Goal: Transaction & Acquisition: Book appointment/travel/reservation

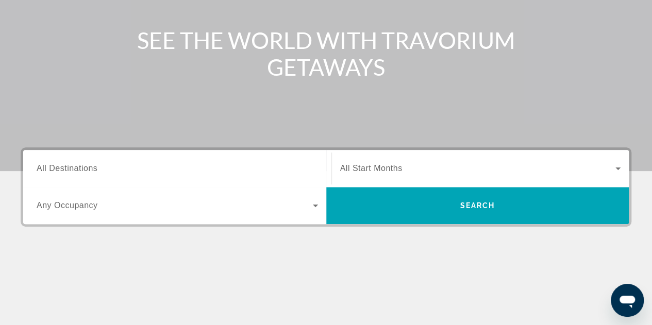
scroll to position [155, 0]
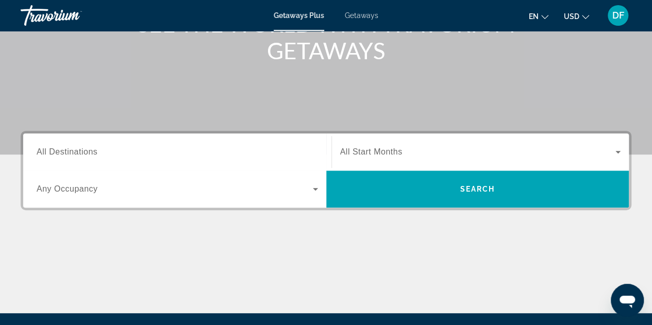
click at [90, 153] on span "All Destinations" at bounding box center [67, 152] width 61 height 9
click at [90, 153] on input "Destination All Destinations" at bounding box center [178, 152] width 282 height 12
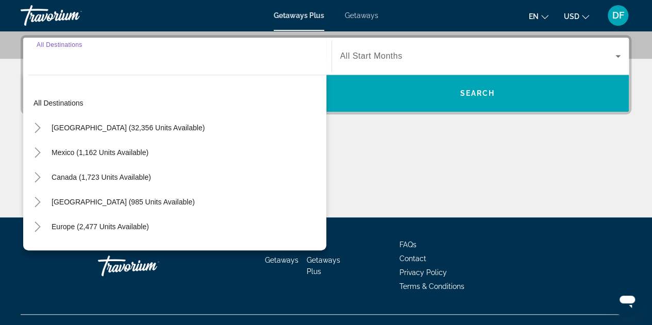
scroll to position [252, 0]
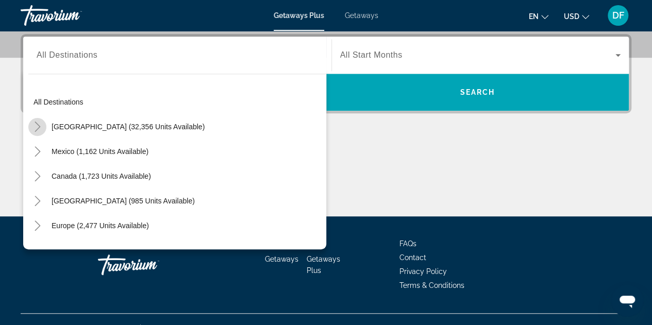
click at [36, 127] on icon "Toggle United States (32,356 units available)" at bounding box center [37, 127] width 10 height 10
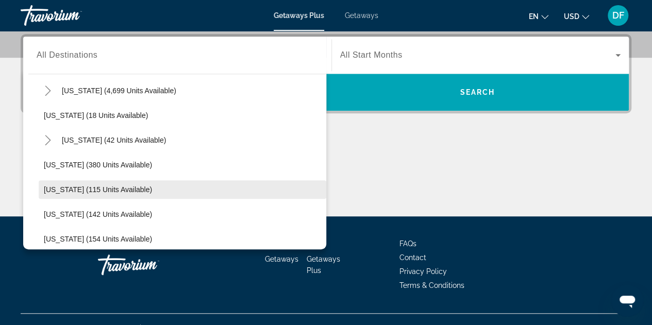
scroll to position [339, 0]
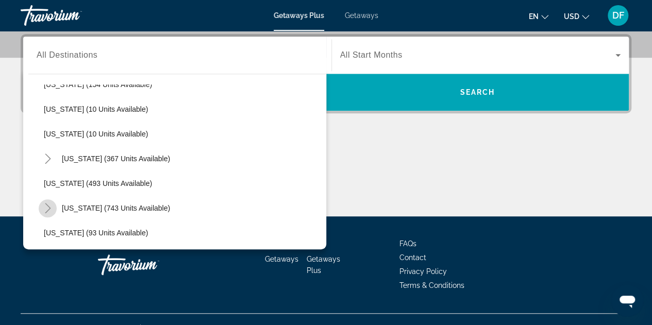
click at [46, 211] on icon "Toggle Massachusetts (743 units available)" at bounding box center [48, 208] width 6 height 10
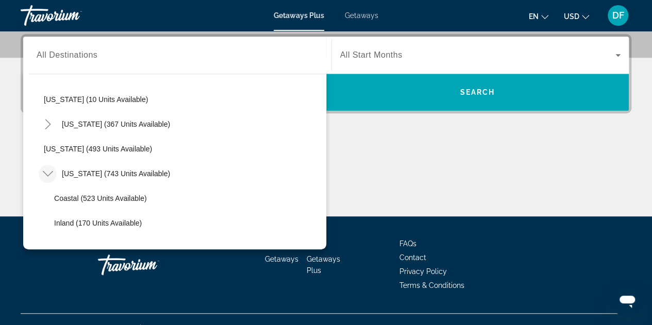
scroll to position [381, 0]
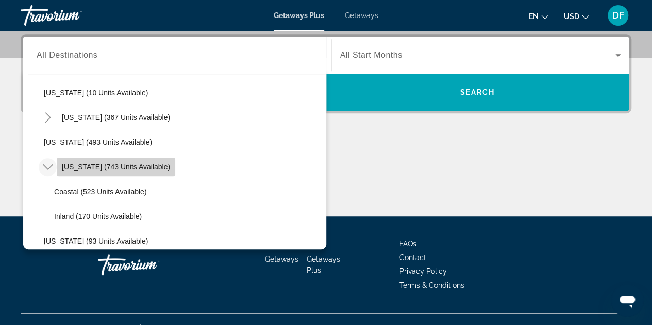
click at [97, 164] on span "[US_STATE] (743 units available)" at bounding box center [116, 167] width 108 height 8
type input "**********"
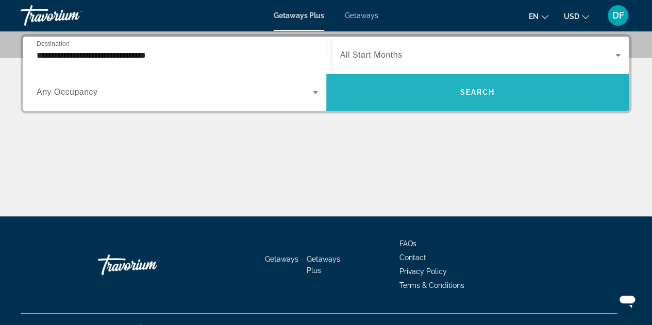
click at [420, 90] on span "Search widget" at bounding box center [477, 92] width 303 height 25
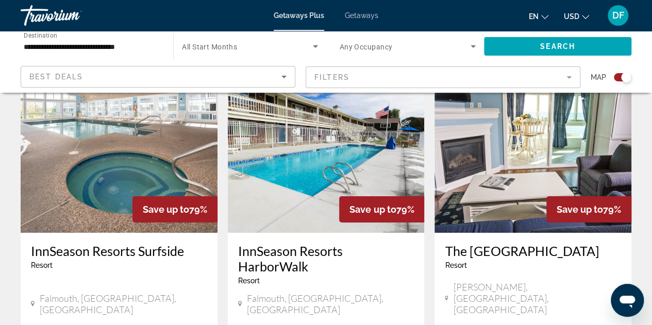
scroll to position [1702, 0]
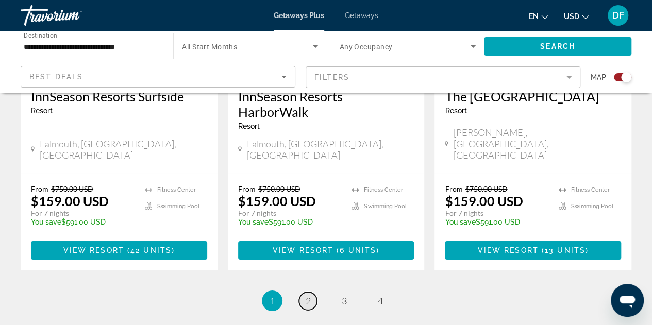
click at [308, 296] on span "2" at bounding box center [308, 301] width 5 height 11
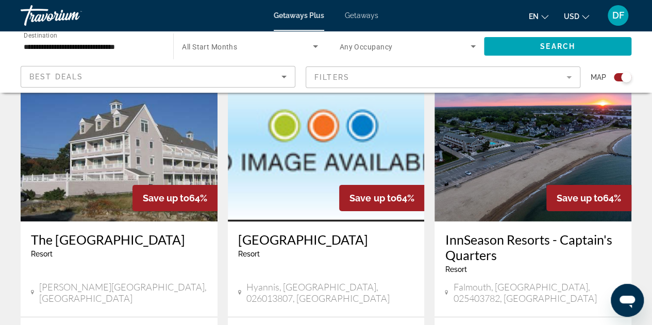
scroll to position [1702, 0]
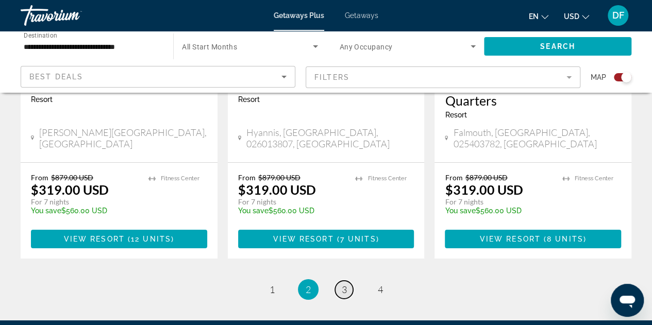
click at [348, 281] on link "page 3" at bounding box center [344, 290] width 18 height 18
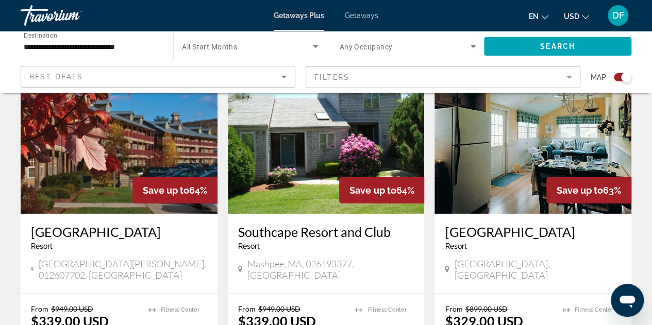
scroll to position [1698, 0]
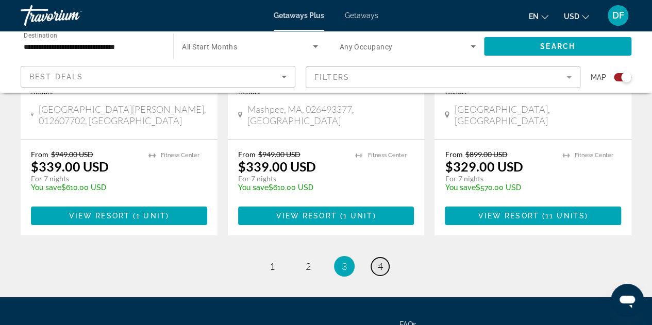
click at [381, 261] on span "4" at bounding box center [380, 266] width 5 height 11
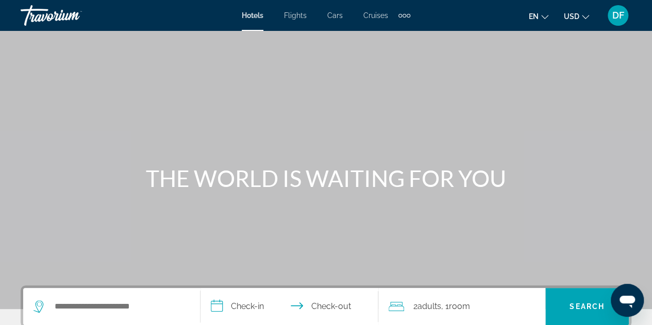
scroll to position [155, 0]
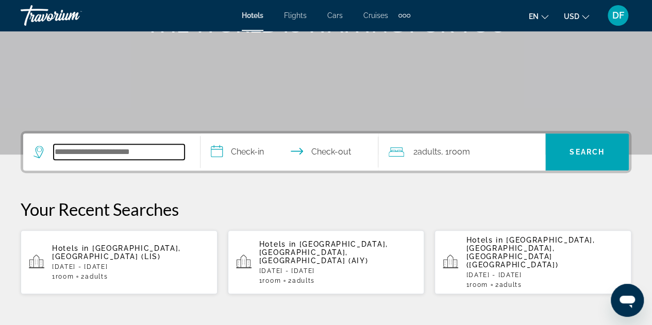
click at [160, 152] on input "Search widget" at bounding box center [119, 151] width 131 height 15
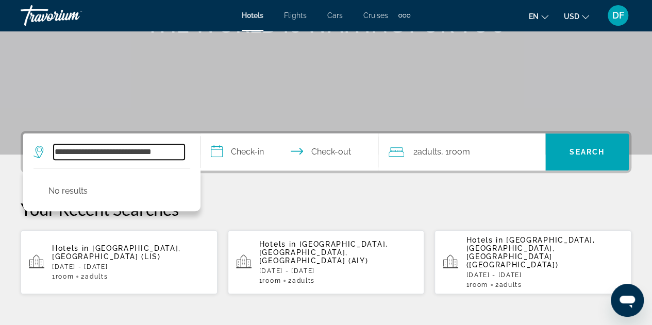
type input "**********"
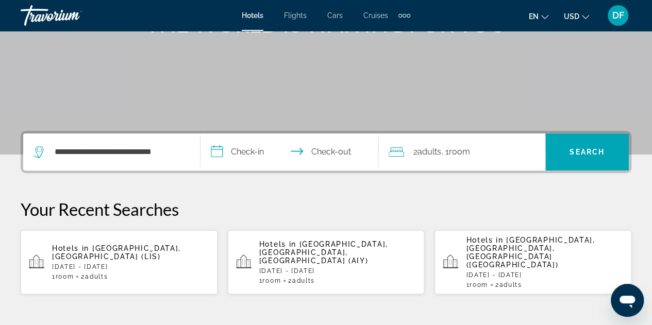
click at [454, 158] on span ", 1 Room rooms" at bounding box center [456, 152] width 29 height 14
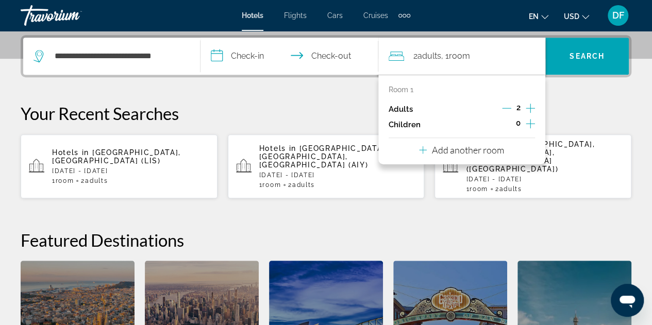
scroll to position [252, 0]
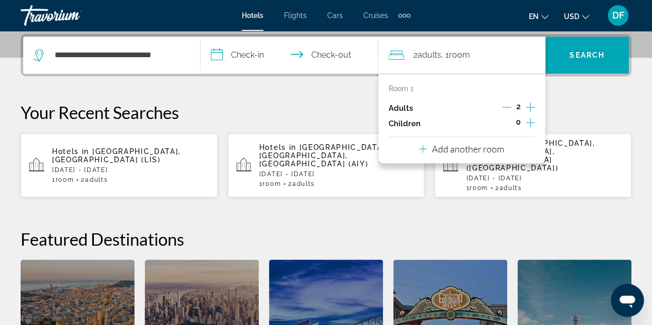
click at [528, 108] on icon "Increment adults" at bounding box center [530, 107] width 9 height 12
click at [533, 121] on icon "Increment children" at bounding box center [530, 123] width 9 height 12
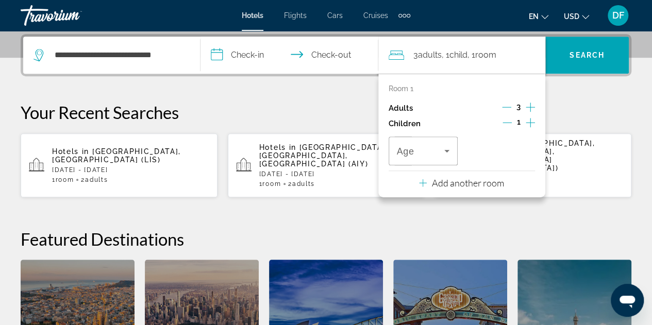
click at [533, 121] on icon "Increment children" at bounding box center [530, 123] width 9 height 12
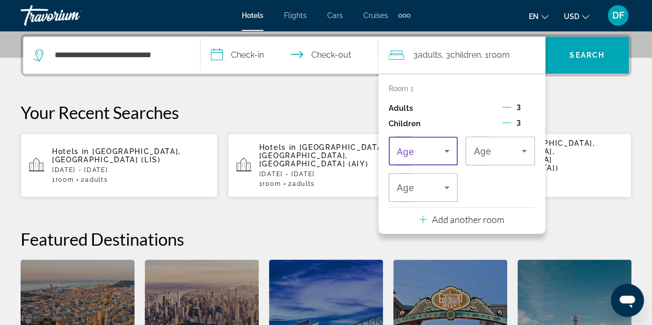
click at [450, 150] on icon "Travelers: 3 adults, 3 children" at bounding box center [447, 151] width 12 height 12
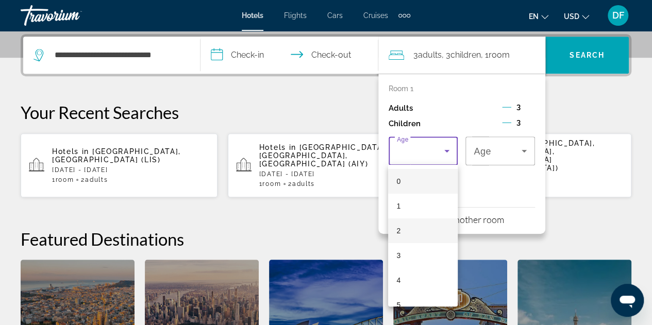
click at [439, 228] on mat-option "2" at bounding box center [423, 231] width 70 height 25
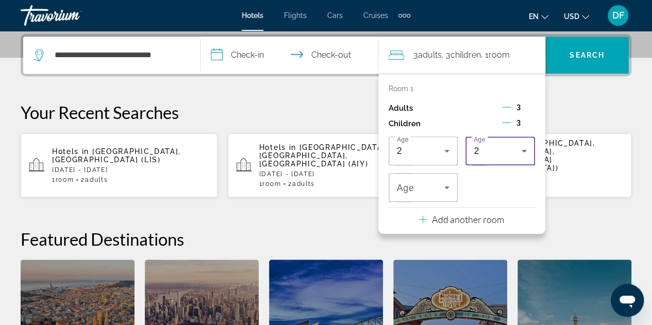
click at [525, 150] on icon "Travelers: 3 adults, 3 children" at bounding box center [524, 151] width 5 height 3
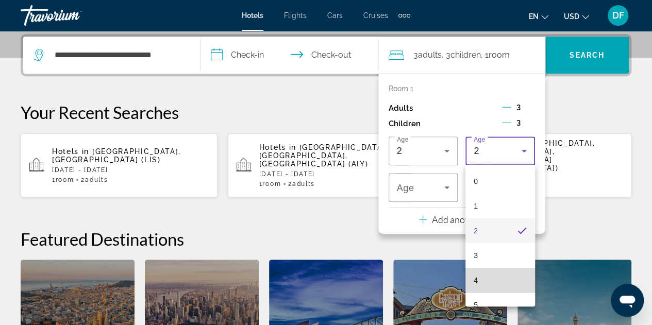
click at [504, 277] on mat-option "4" at bounding box center [501, 280] width 70 height 25
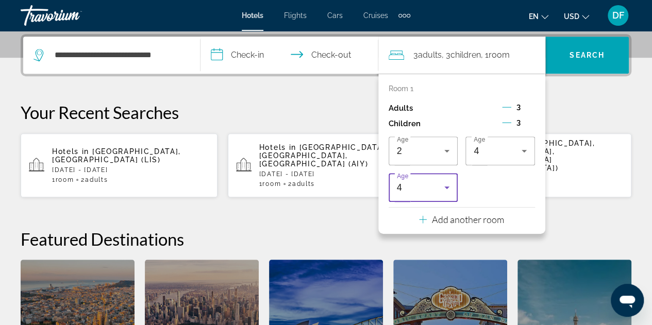
click at [444, 185] on icon "Travelers: 3 adults, 3 children" at bounding box center [447, 188] width 12 height 12
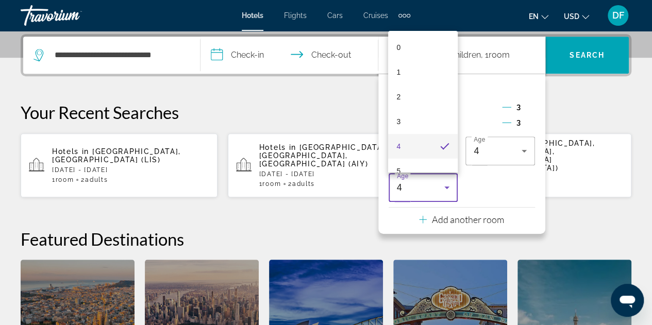
scroll to position [155, 0]
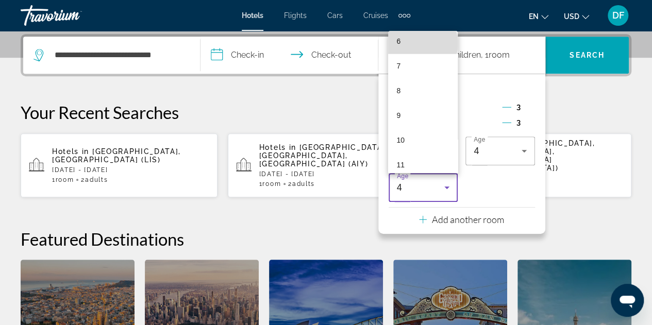
click at [422, 44] on mat-option "6" at bounding box center [423, 41] width 70 height 25
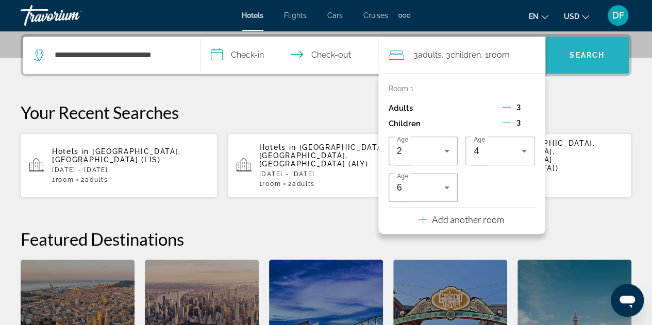
click at [591, 54] on span "Search" at bounding box center [587, 55] width 35 height 8
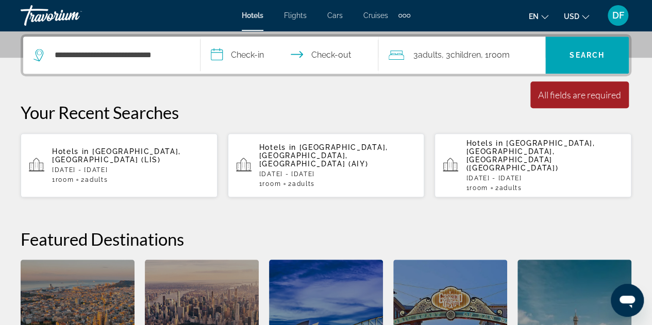
click at [249, 51] on input "**********" at bounding box center [292, 57] width 182 height 40
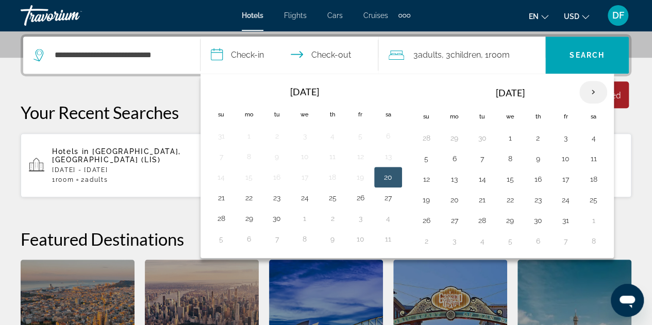
click at [588, 92] on th "Next month" at bounding box center [594, 92] width 28 height 23
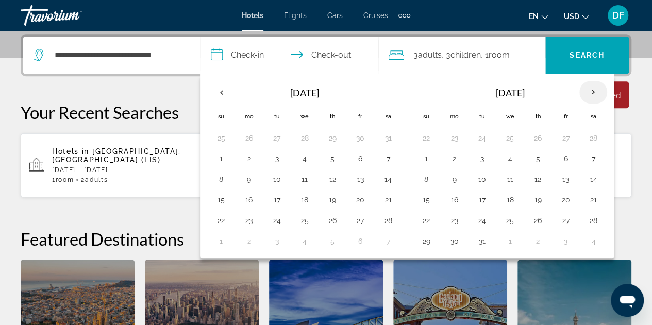
click at [588, 92] on th "Next month" at bounding box center [594, 92] width 28 height 23
click at [505, 137] on button "1" at bounding box center [510, 138] width 17 height 14
click at [510, 131] on button "1" at bounding box center [510, 138] width 17 height 14
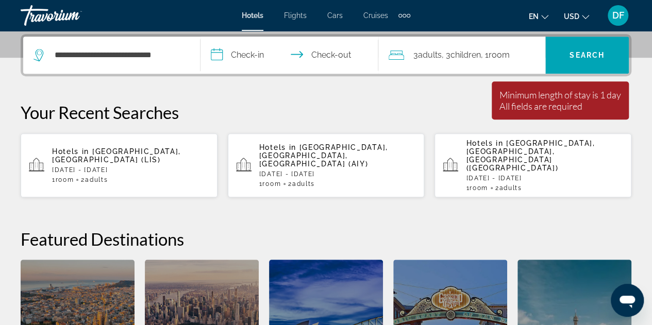
click at [248, 52] on input "**********" at bounding box center [292, 57] width 182 height 40
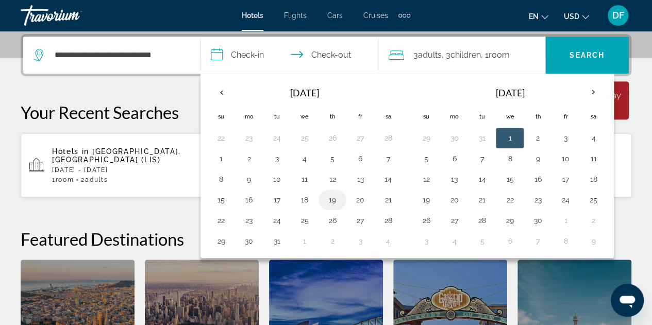
click at [331, 198] on button "19" at bounding box center [332, 200] width 17 height 14
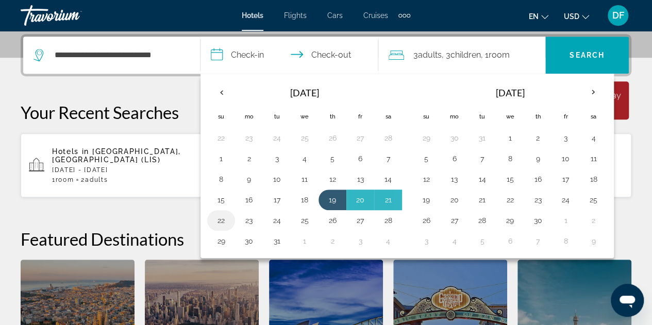
click at [219, 216] on button "22" at bounding box center [221, 221] width 17 height 14
type input "**********"
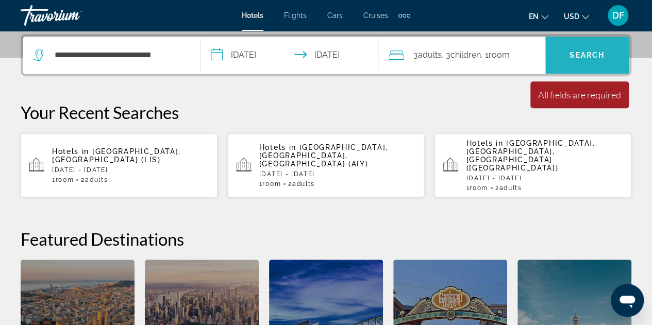
click at [589, 55] on span "Search" at bounding box center [587, 55] width 35 height 8
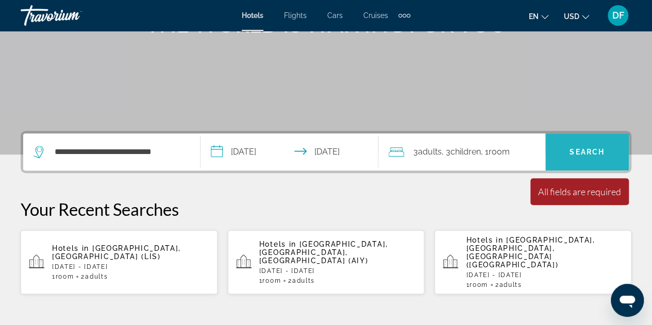
click at [595, 145] on span "Search widget" at bounding box center [588, 152] width 84 height 25
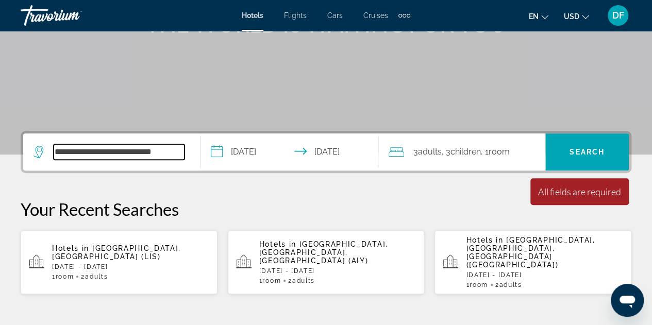
drag, startPoint x: 119, startPoint y: 153, endPoint x: 53, endPoint y: 157, distance: 66.7
click at [53, 157] on div "**********" at bounding box center [109, 151] width 151 height 15
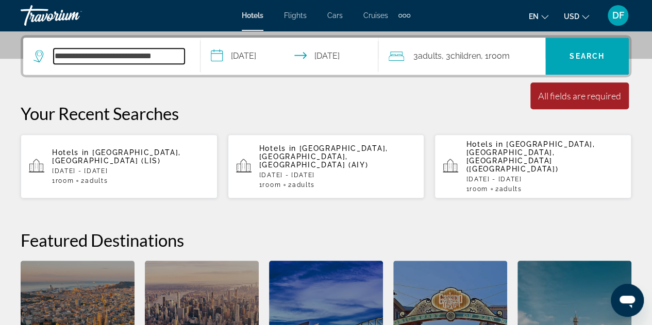
scroll to position [252, 0]
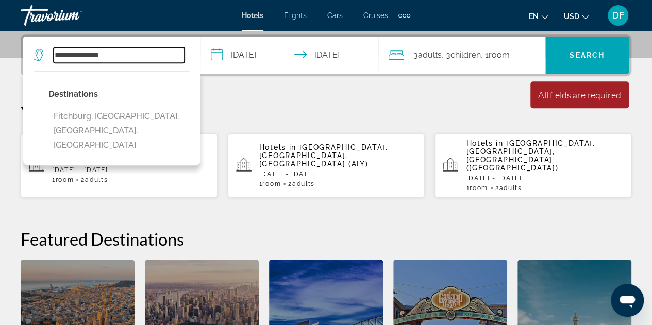
click at [120, 54] on input "**********" at bounding box center [119, 54] width 131 height 15
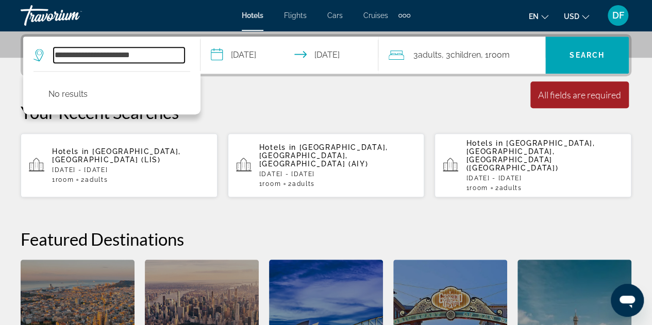
drag, startPoint x: 150, startPoint y: 55, endPoint x: 107, endPoint y: 57, distance: 42.9
click at [107, 57] on input "**********" at bounding box center [119, 54] width 131 height 15
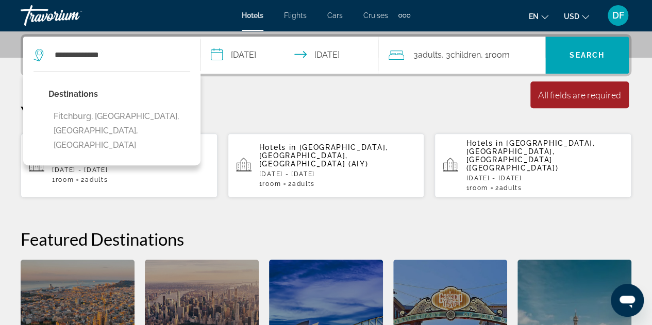
click at [262, 105] on p "Your Recent Searches" at bounding box center [326, 112] width 611 height 21
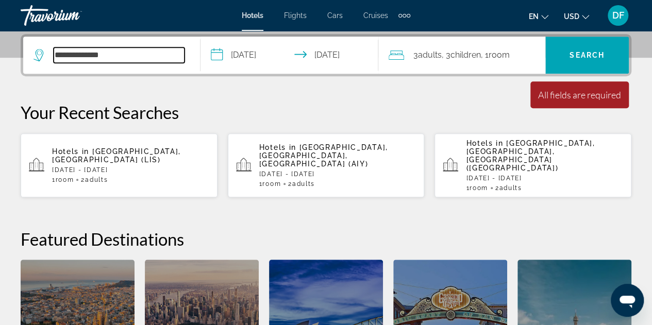
drag, startPoint x: 113, startPoint y: 54, endPoint x: 95, endPoint y: 59, distance: 19.3
click at [95, 59] on input "**********" at bounding box center [119, 54] width 131 height 15
drag, startPoint x: 108, startPoint y: 55, endPoint x: 43, endPoint y: 66, distance: 66.5
click at [47, 65] on div "**********" at bounding box center [112, 55] width 156 height 37
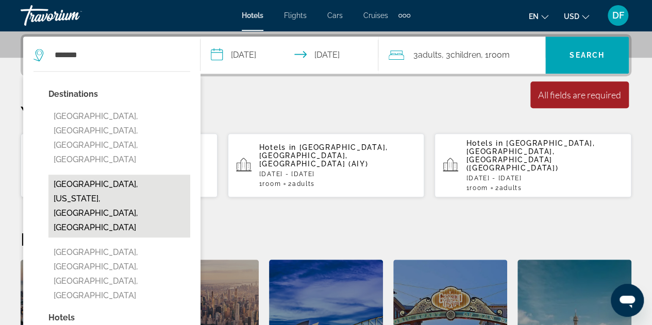
click at [113, 175] on button "Poconos, Pennsylvania, PA, United States" at bounding box center [119, 206] width 142 height 63
type input "**********"
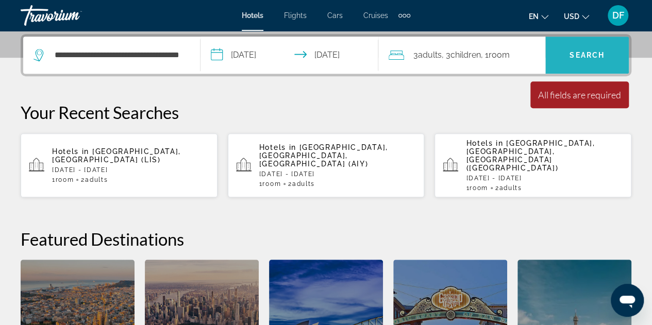
click at [580, 58] on span "Search" at bounding box center [587, 55] width 35 height 8
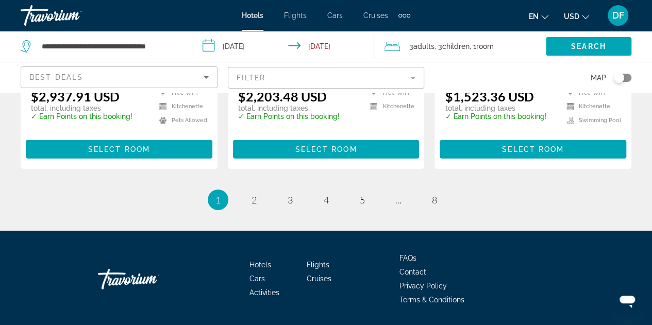
scroll to position [1556, 0]
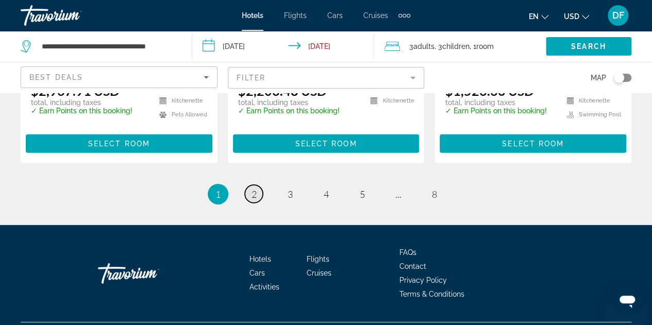
click at [257, 185] on link "page 2" at bounding box center [254, 194] width 18 height 18
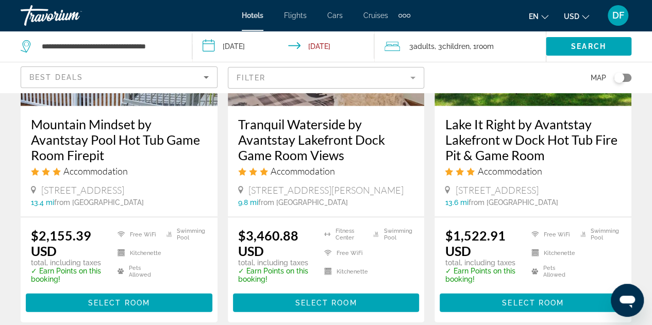
scroll to position [1547, 0]
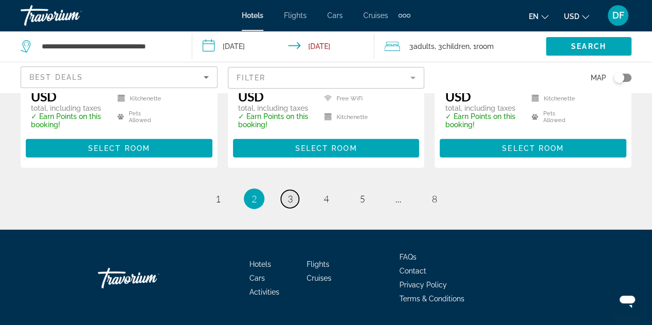
click at [285, 190] on link "page 3" at bounding box center [290, 199] width 18 height 18
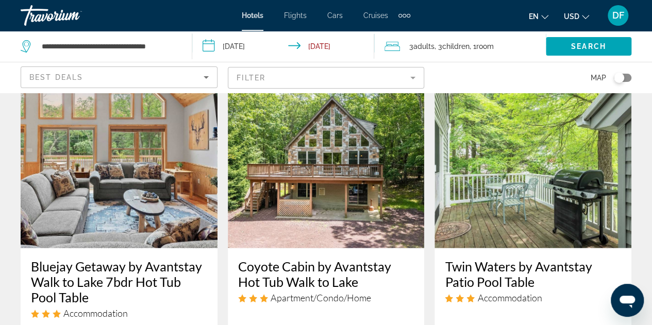
scroll to position [1547, 0]
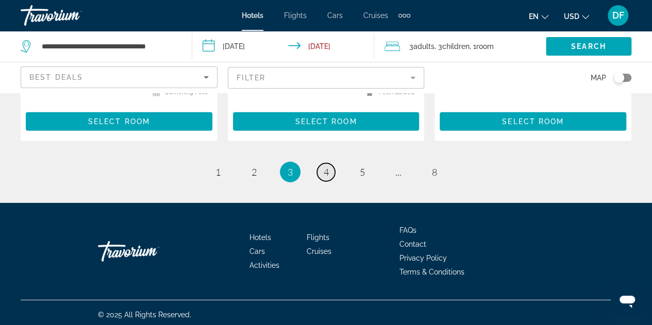
click at [324, 174] on span "4" at bounding box center [326, 172] width 5 height 11
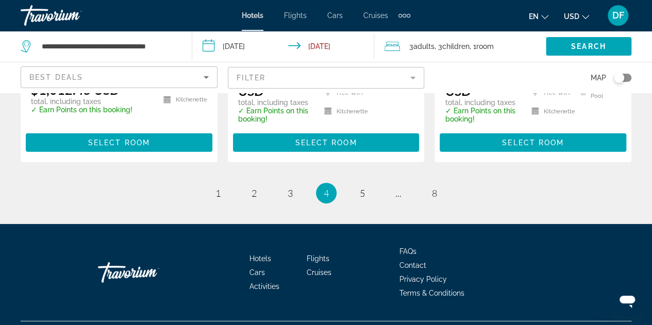
scroll to position [1567, 0]
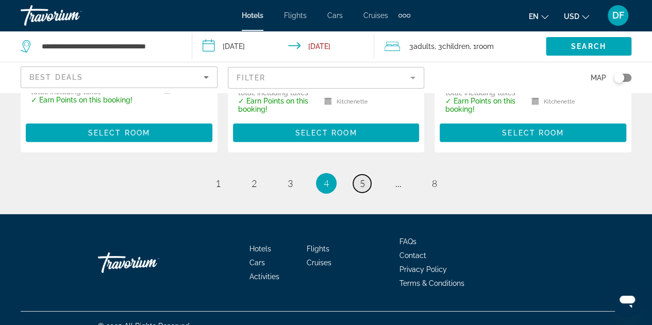
click at [363, 178] on span "5" at bounding box center [362, 183] width 5 height 11
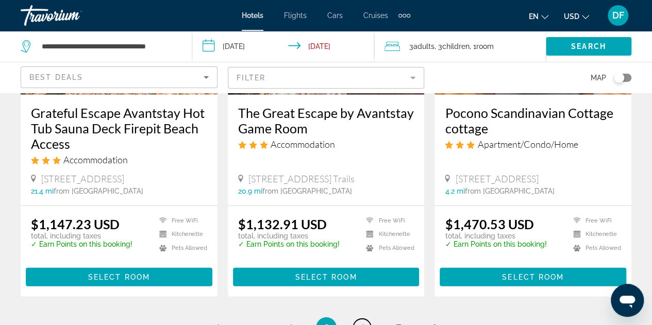
scroll to position [1547, 0]
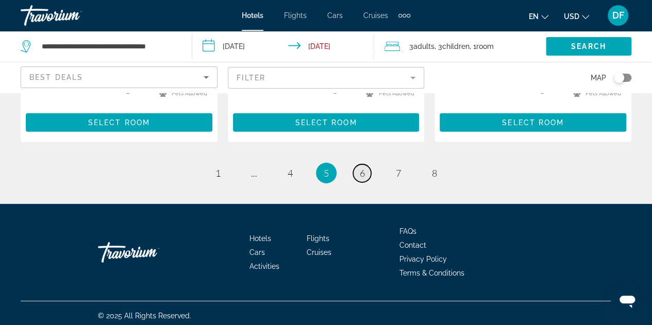
click at [366, 173] on link "page 6" at bounding box center [362, 174] width 18 height 18
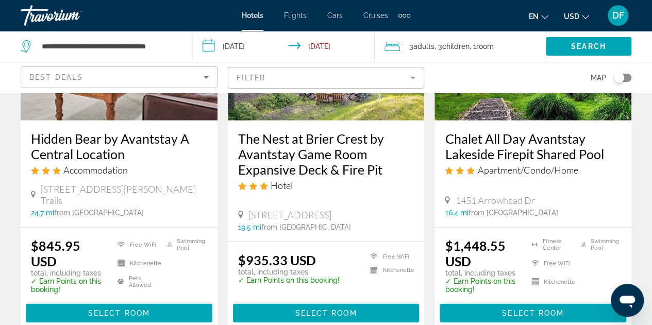
scroll to position [1547, 0]
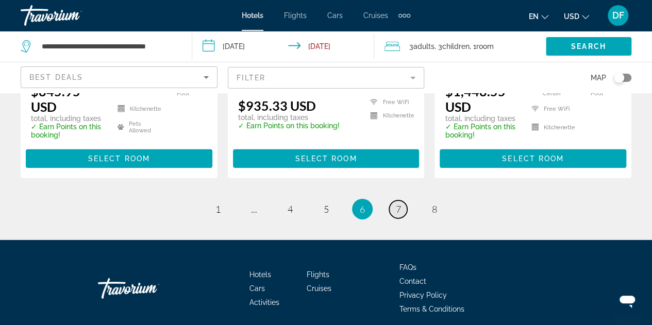
click at [401, 201] on link "page 7" at bounding box center [398, 210] width 18 height 18
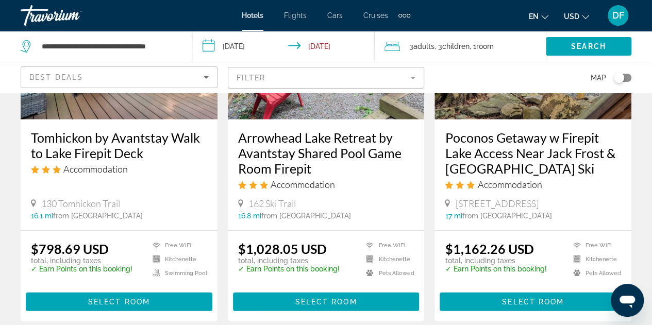
scroll to position [1547, 0]
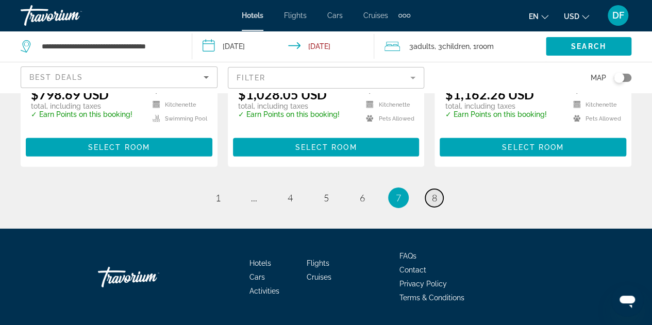
click at [434, 192] on span "8" at bounding box center [434, 197] width 5 height 11
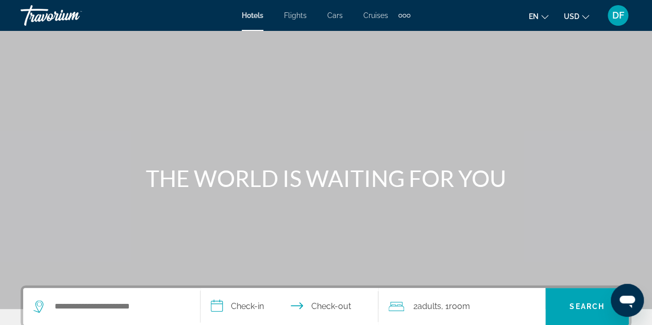
scroll to position [155, 0]
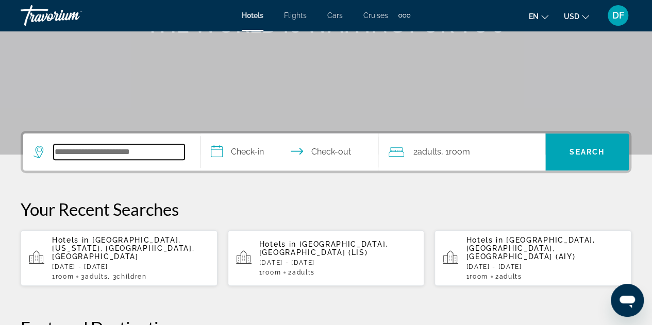
click at [165, 152] on input "Search widget" at bounding box center [119, 151] width 131 height 15
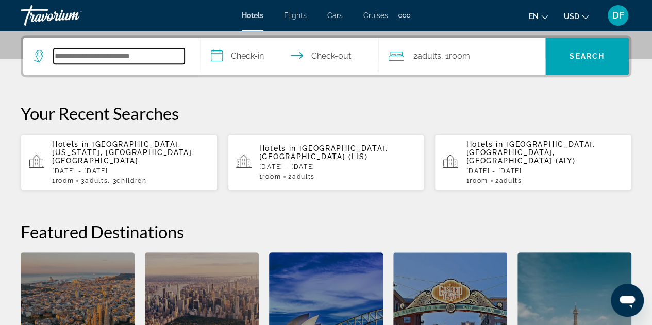
scroll to position [252, 0]
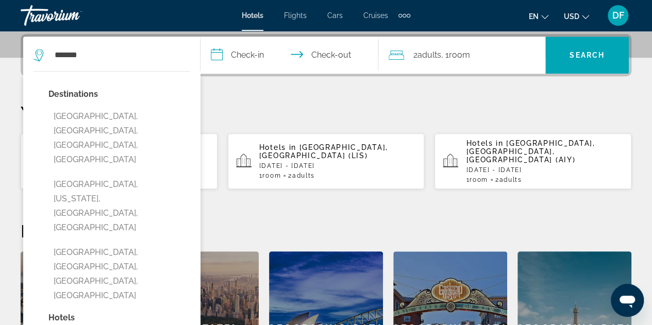
click at [167, 175] on button "[GEOGRAPHIC_DATA], [US_STATE], [GEOGRAPHIC_DATA], [GEOGRAPHIC_DATA]" at bounding box center [119, 206] width 142 height 63
type input "**********"
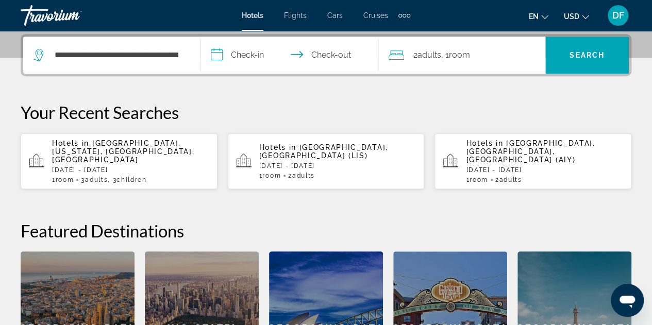
click at [176, 154] on p "Hotels in Poconos, Pennsylvania, PA, United States" at bounding box center [130, 151] width 157 height 25
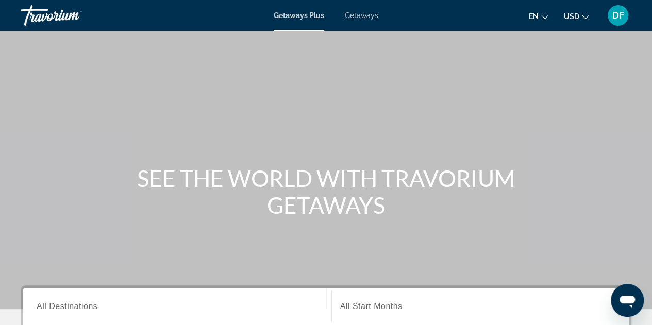
scroll to position [155, 0]
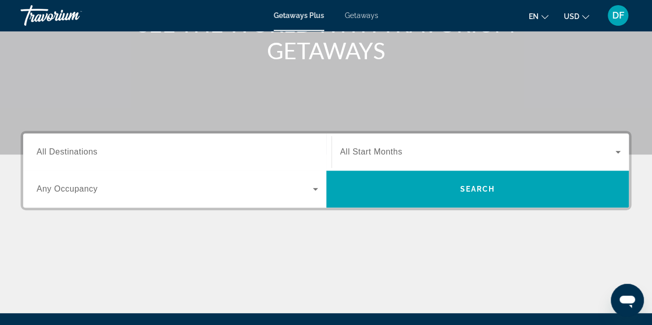
click at [89, 148] on span "All Destinations" at bounding box center [67, 152] width 61 height 9
click at [89, 148] on input "Destination All Destinations" at bounding box center [178, 152] width 282 height 12
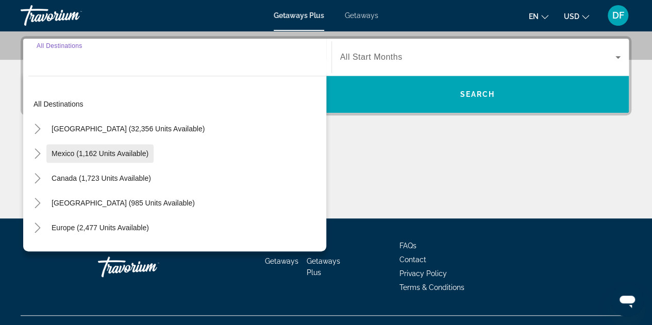
scroll to position [252, 0]
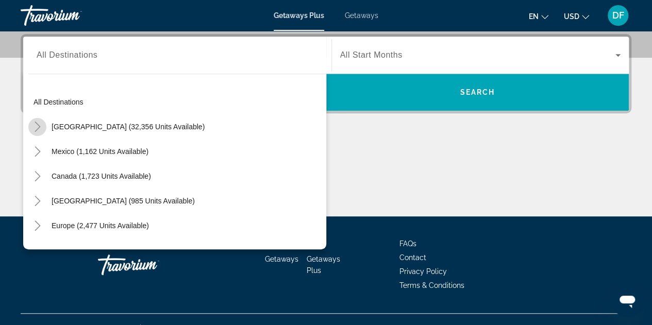
click at [34, 130] on icon "Toggle United States (32,356 units available)" at bounding box center [37, 127] width 10 height 10
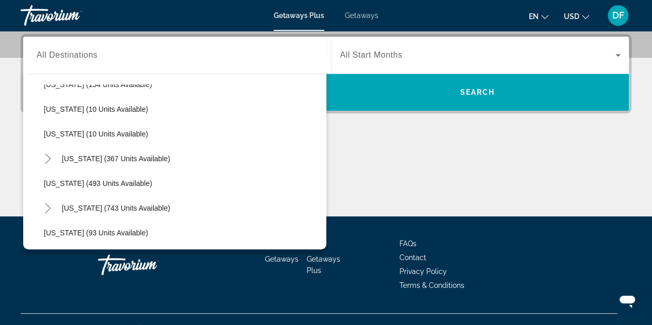
scroll to position [494, 0]
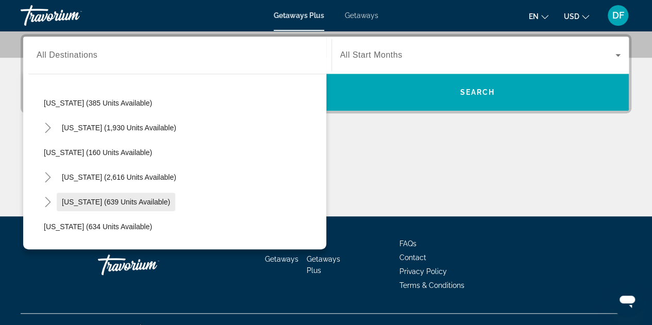
click at [81, 200] on span "[US_STATE] (639 units available)" at bounding box center [116, 202] width 108 height 8
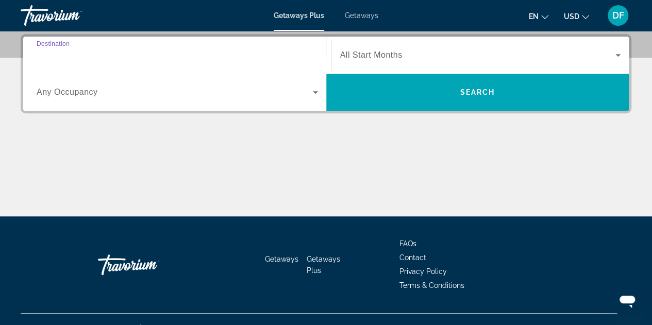
type input "**********"
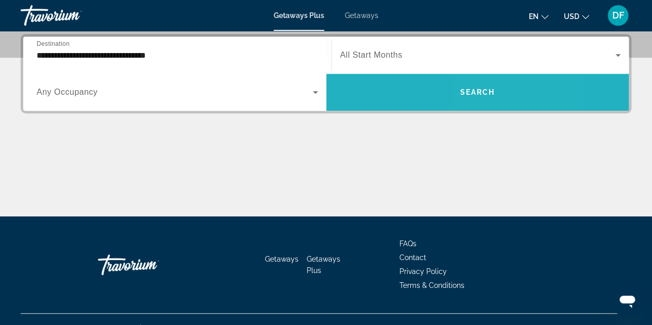
click at [477, 88] on span "Search" at bounding box center [477, 92] width 35 height 8
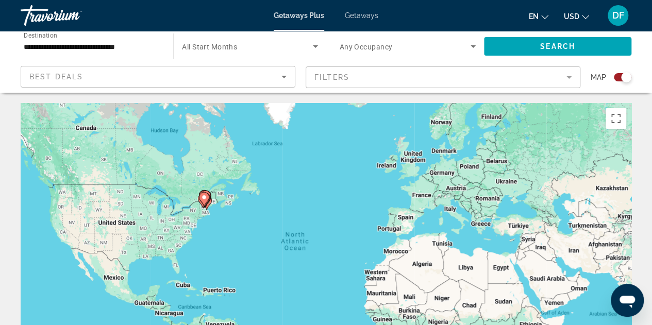
click at [473, 46] on icon "Search widget" at bounding box center [473, 46] width 5 height 3
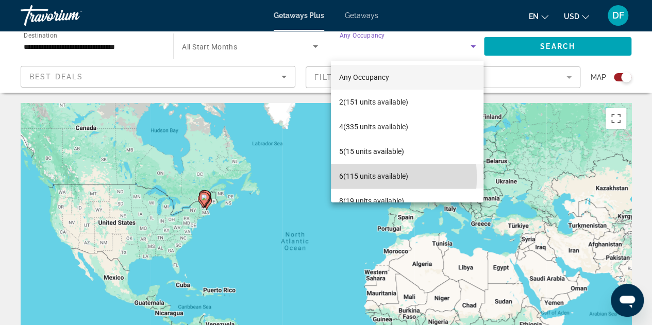
click at [349, 177] on span "6 (115 units available)" at bounding box center [373, 176] width 69 height 12
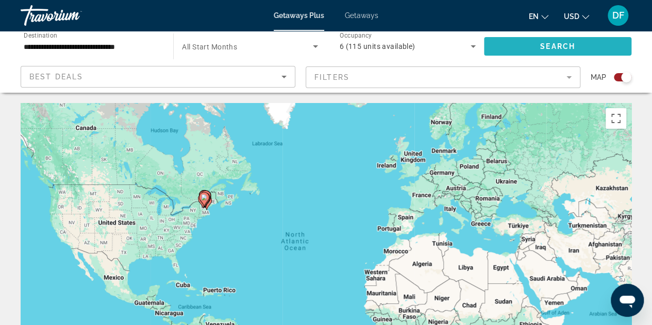
click at [546, 46] on span "Search" at bounding box center [558, 46] width 35 height 8
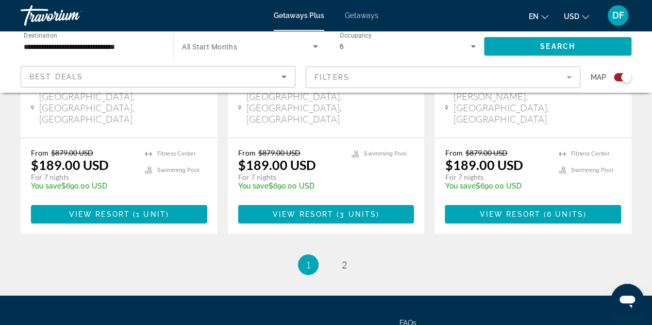
scroll to position [1739, 0]
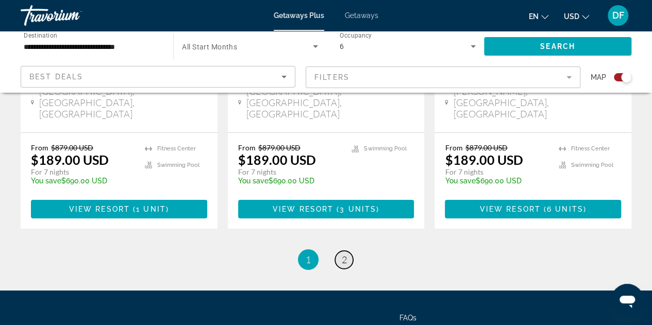
click at [342, 254] on span "2" at bounding box center [344, 259] width 5 height 11
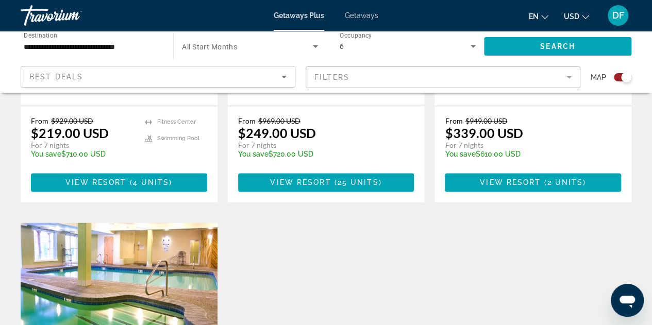
scroll to position [774, 0]
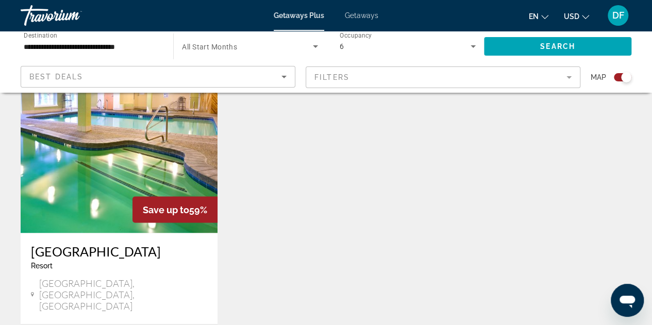
click at [90, 141] on img "Main content" at bounding box center [119, 150] width 197 height 165
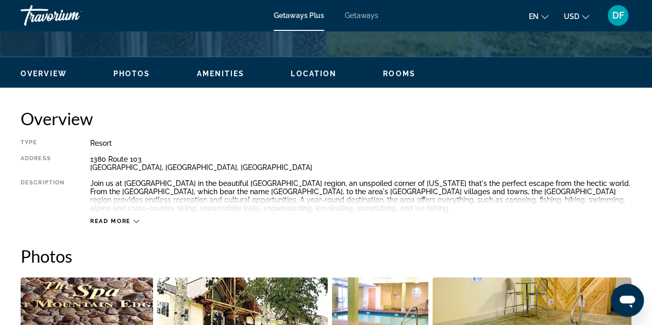
scroll to position [619, 0]
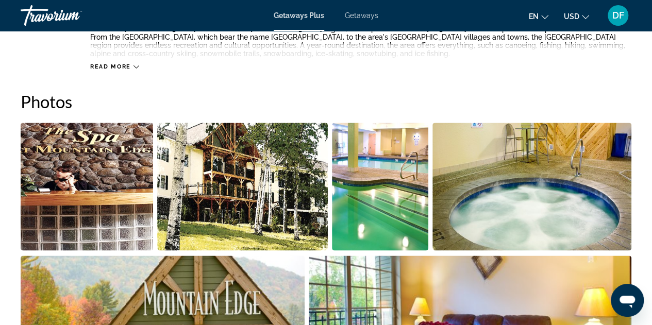
click at [93, 193] on img "Open full-screen image slider" at bounding box center [87, 187] width 133 height 128
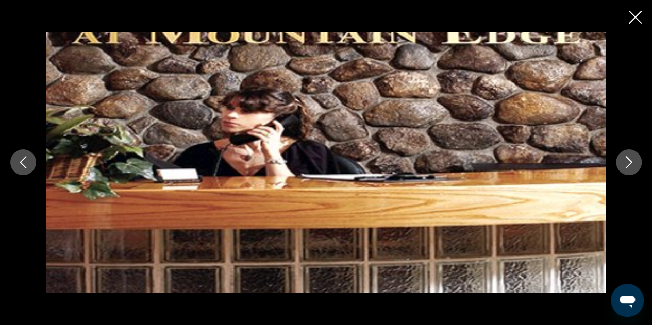
click at [629, 165] on icon "Next image" at bounding box center [629, 163] width 7 height 12
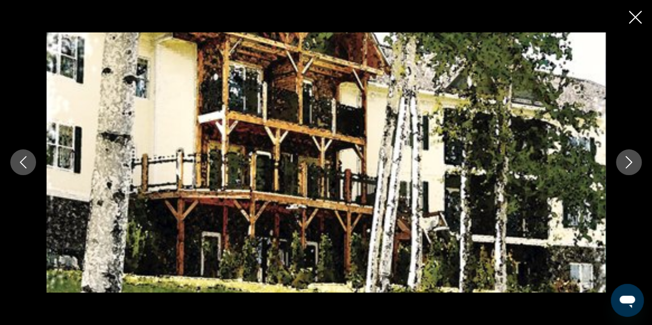
click at [629, 165] on icon "Next image" at bounding box center [629, 163] width 7 height 12
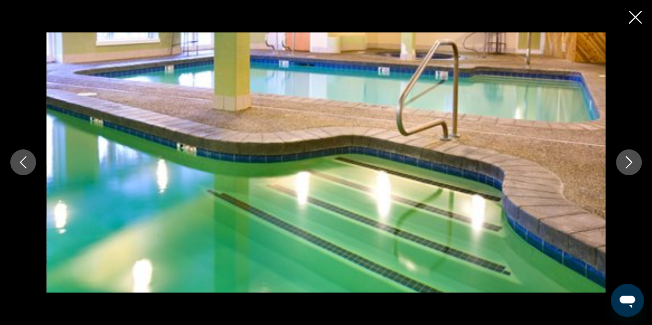
click at [629, 165] on icon "Next image" at bounding box center [629, 163] width 7 height 12
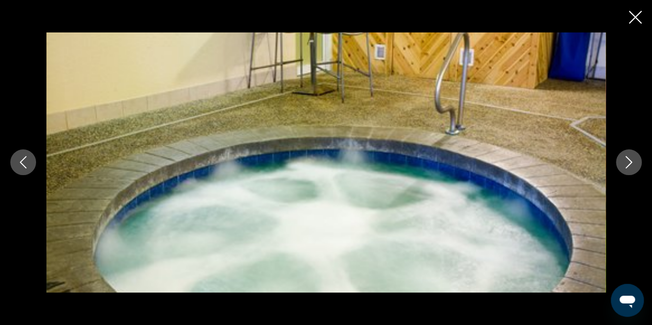
click at [629, 165] on icon "Next image" at bounding box center [629, 163] width 7 height 12
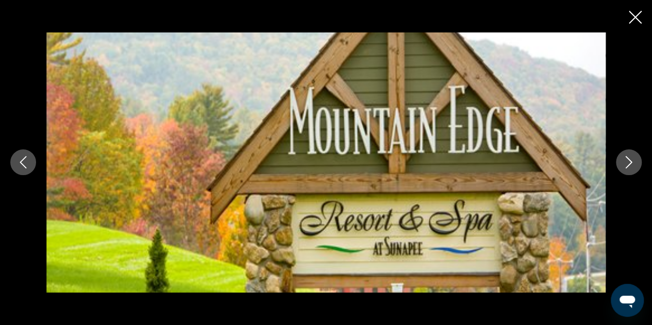
click at [629, 165] on icon "Next image" at bounding box center [629, 163] width 7 height 12
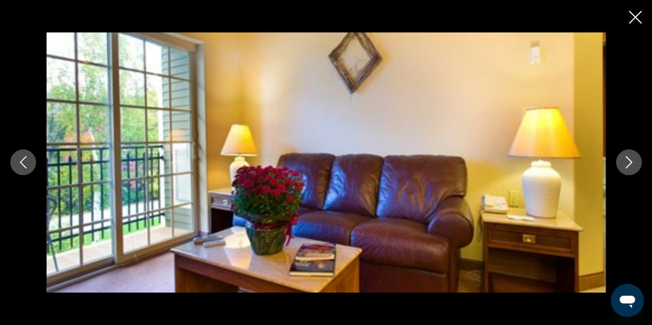
click at [629, 165] on icon "Next image" at bounding box center [629, 163] width 7 height 12
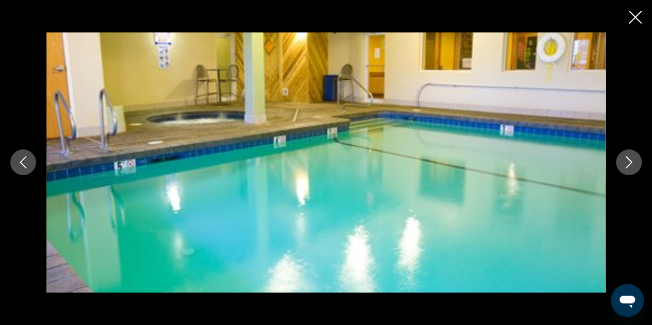
click at [629, 165] on icon "Next image" at bounding box center [629, 163] width 7 height 12
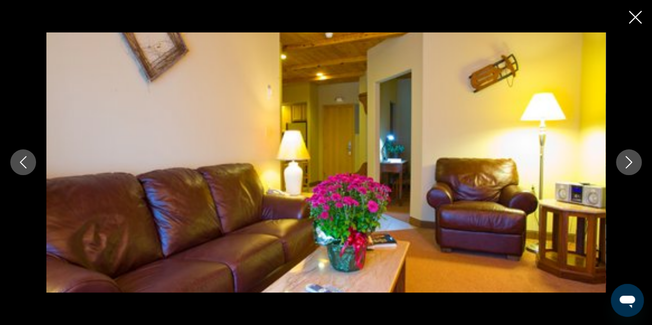
click at [629, 165] on icon "Next image" at bounding box center [629, 163] width 7 height 12
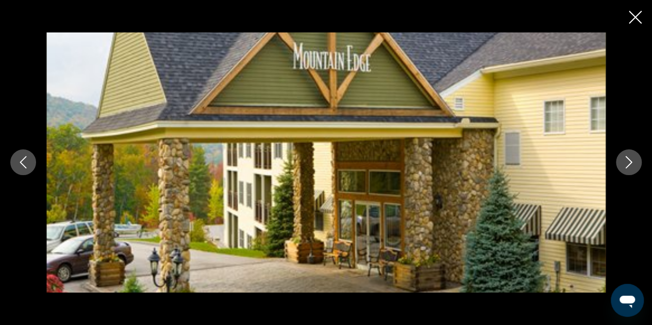
click at [629, 165] on icon "Next image" at bounding box center [629, 163] width 7 height 12
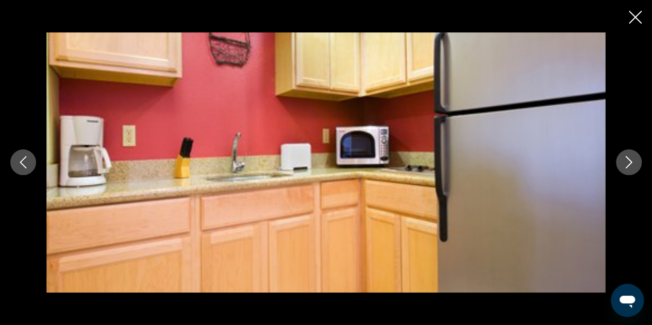
click at [629, 165] on icon "Next image" at bounding box center [629, 163] width 7 height 12
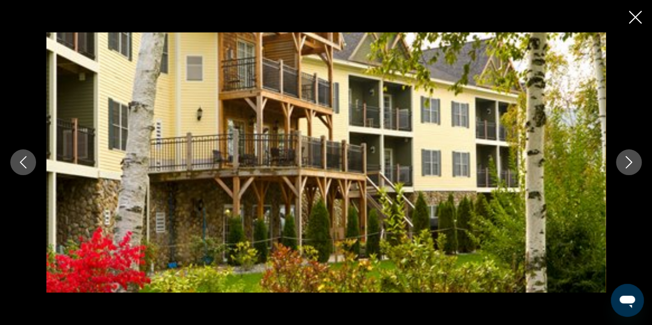
click at [629, 165] on icon "Next image" at bounding box center [629, 163] width 7 height 12
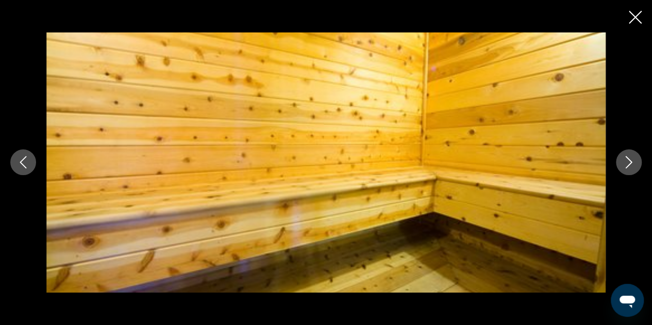
click at [629, 165] on icon "Next image" at bounding box center [629, 163] width 7 height 12
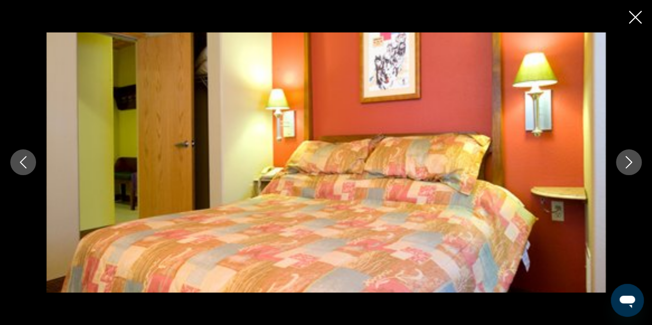
click at [629, 165] on icon "Next image" at bounding box center [629, 163] width 7 height 12
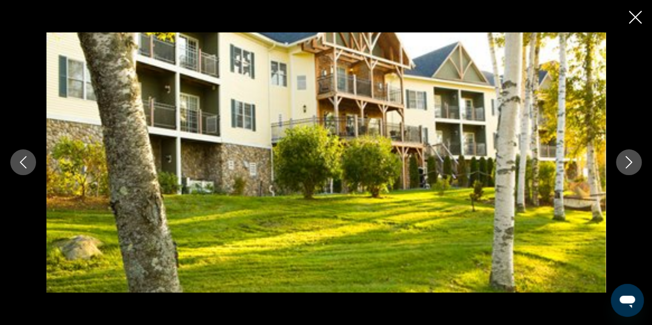
click at [629, 165] on icon "Next image" at bounding box center [629, 163] width 7 height 12
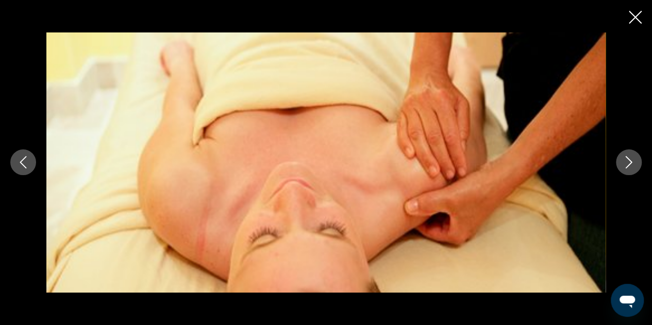
click at [629, 165] on icon "Next image" at bounding box center [629, 163] width 7 height 12
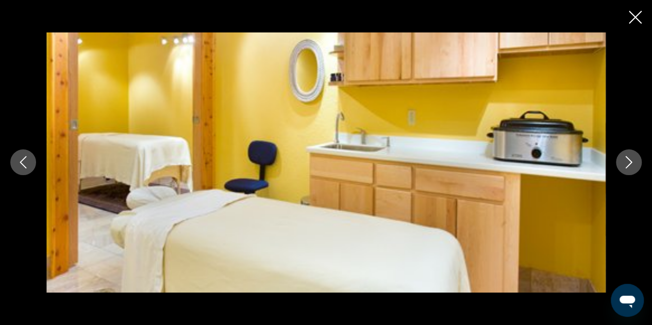
click at [629, 165] on icon "Next image" at bounding box center [629, 163] width 7 height 12
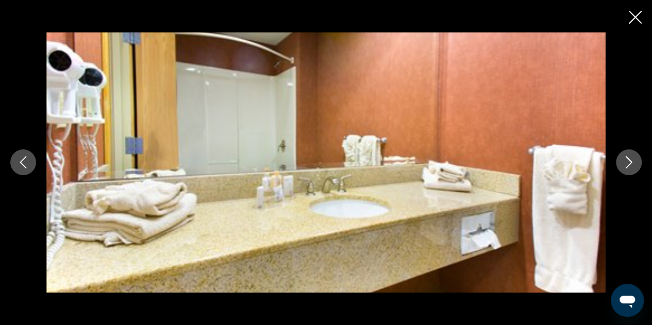
click at [629, 165] on icon "Next image" at bounding box center [629, 163] width 7 height 12
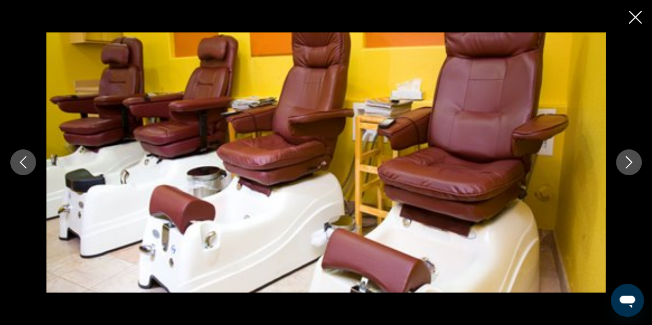
click at [629, 165] on icon "Next image" at bounding box center [629, 163] width 7 height 12
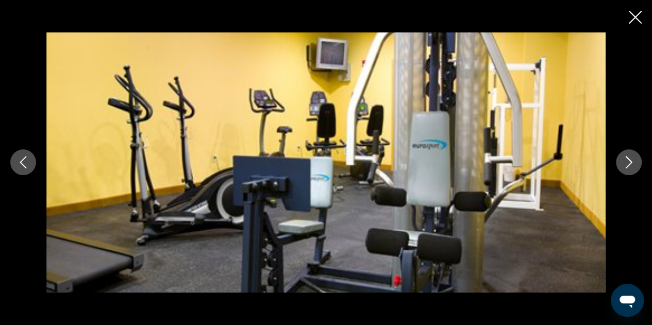
click at [628, 165] on icon "Next image" at bounding box center [629, 162] width 12 height 12
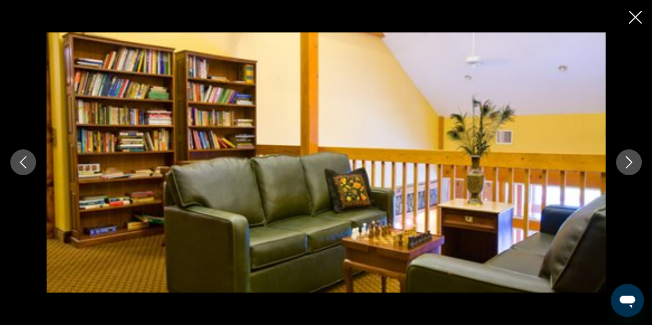
click at [627, 166] on icon "Next image" at bounding box center [629, 162] width 12 height 12
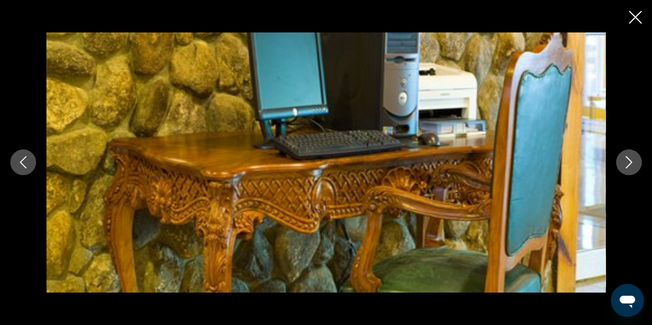
click at [632, 160] on icon "Next image" at bounding box center [629, 162] width 12 height 12
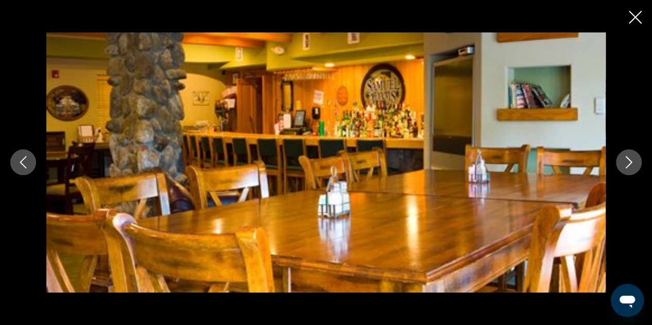
click at [632, 164] on icon "Next image" at bounding box center [629, 162] width 12 height 12
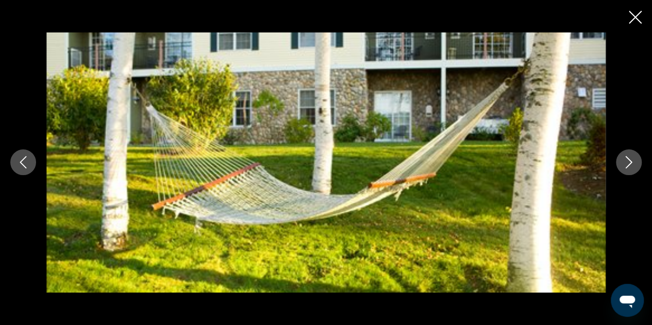
click at [632, 165] on icon "Next image" at bounding box center [629, 162] width 12 height 12
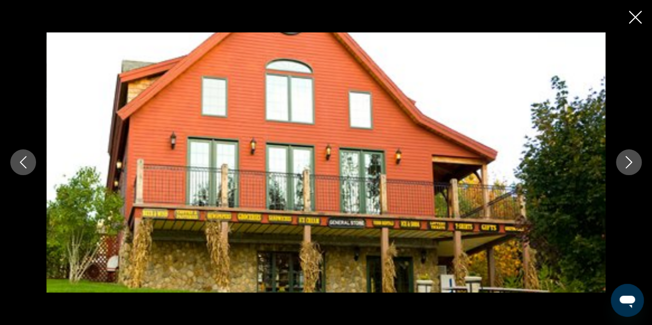
click at [632, 165] on icon "Next image" at bounding box center [629, 162] width 12 height 12
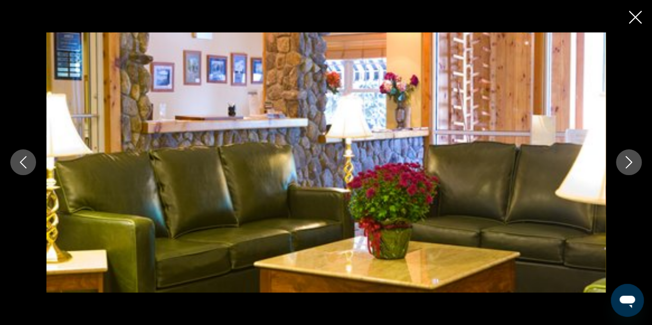
click at [632, 165] on icon "Next image" at bounding box center [629, 162] width 12 height 12
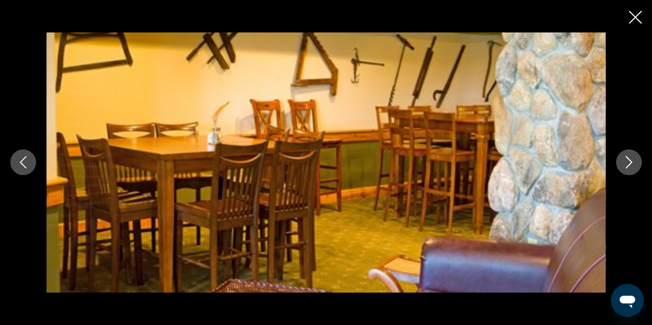
click at [632, 166] on icon "Next image" at bounding box center [629, 162] width 12 height 12
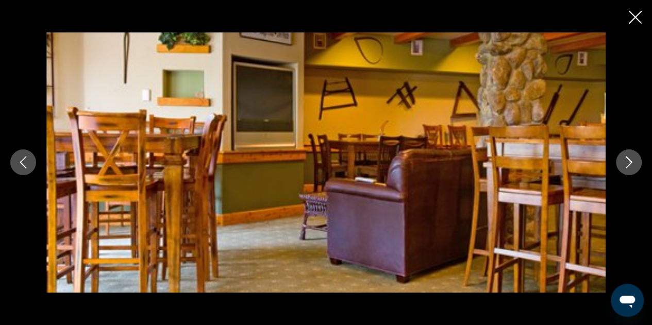
click at [630, 166] on icon "Next image" at bounding box center [629, 162] width 12 height 12
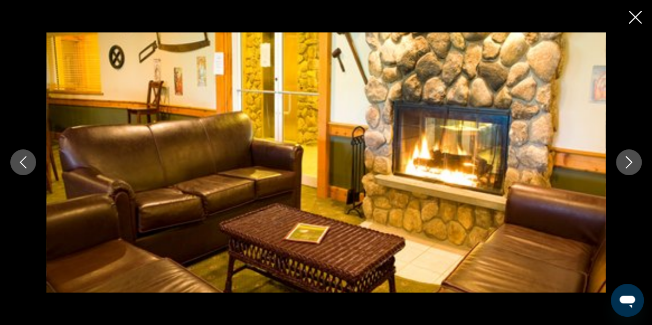
click at [629, 167] on icon "Next image" at bounding box center [629, 162] width 12 height 12
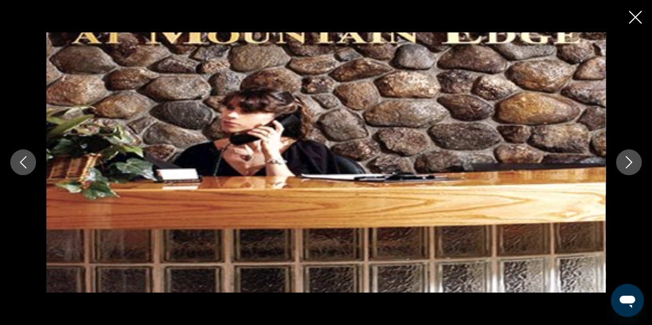
click at [636, 19] on icon "Close slideshow" at bounding box center [635, 17] width 13 height 13
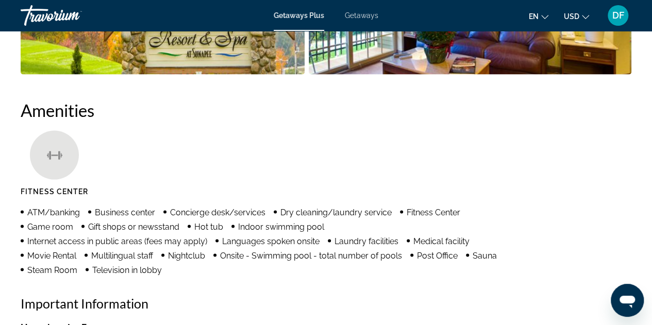
scroll to position [1083, 0]
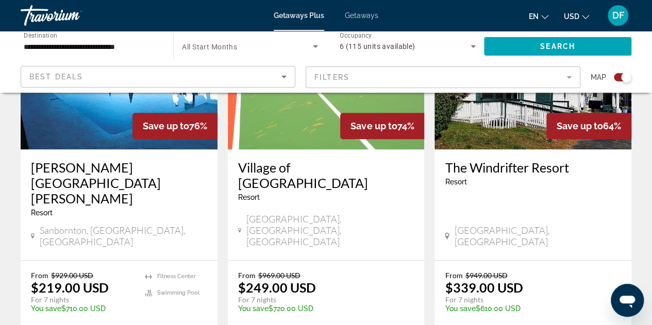
scroll to position [309, 0]
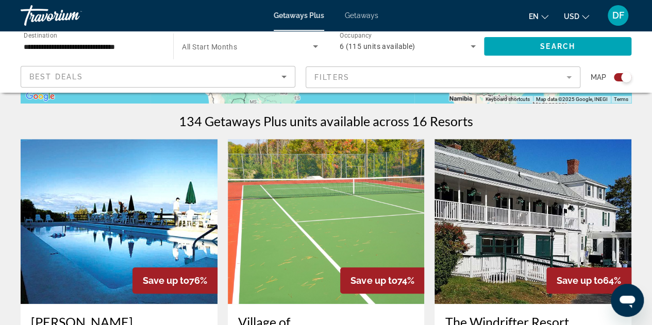
click at [125, 222] on img "Main content" at bounding box center [119, 221] width 197 height 165
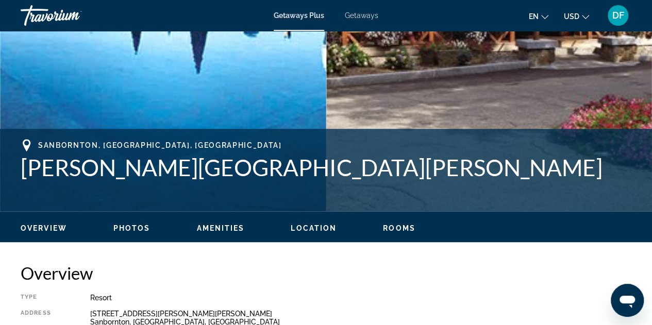
scroll to position [464, 0]
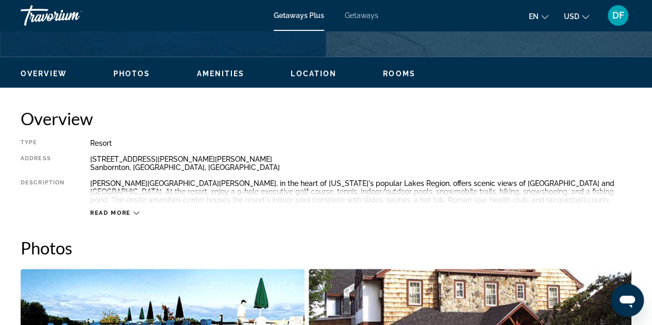
click at [135, 213] on icon "Main content" at bounding box center [137, 213] width 6 height 6
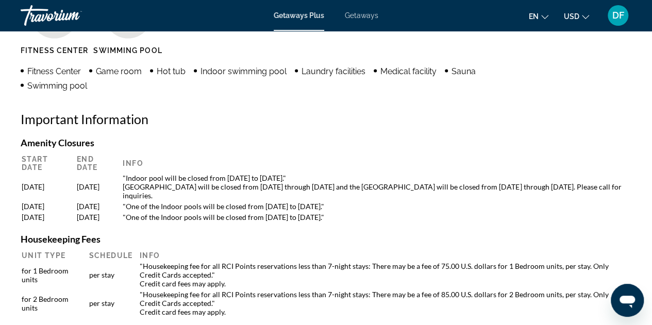
scroll to position [1083, 0]
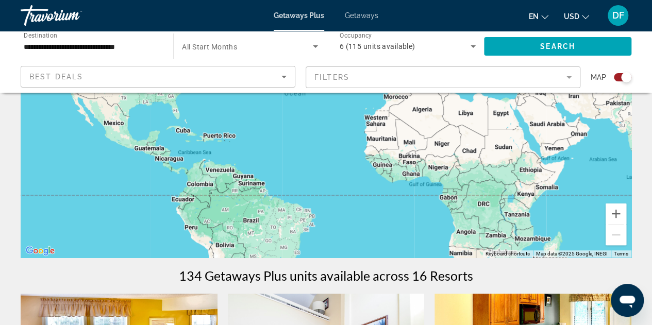
scroll to position [309, 0]
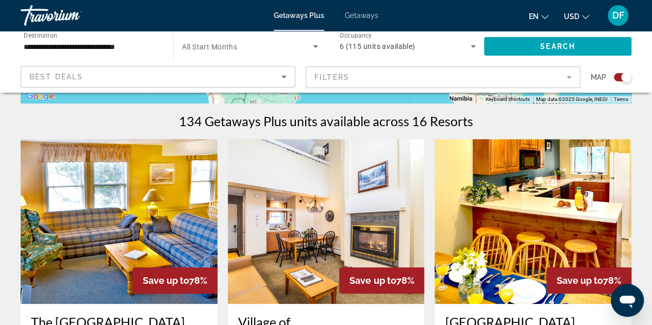
click at [326, 219] on img "Main content" at bounding box center [326, 221] width 197 height 165
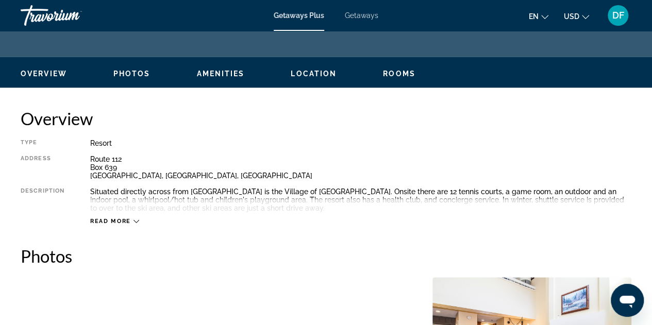
scroll to position [619, 0]
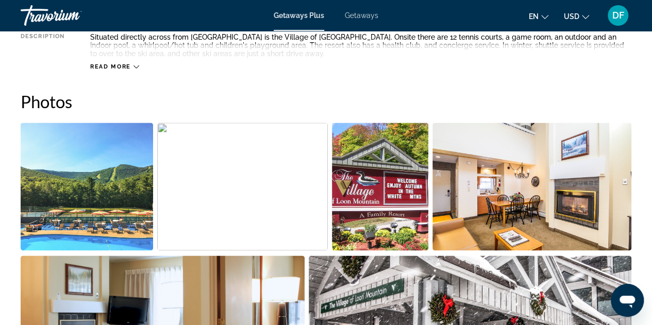
click at [134, 65] on icon "Main content" at bounding box center [137, 67] width 6 height 6
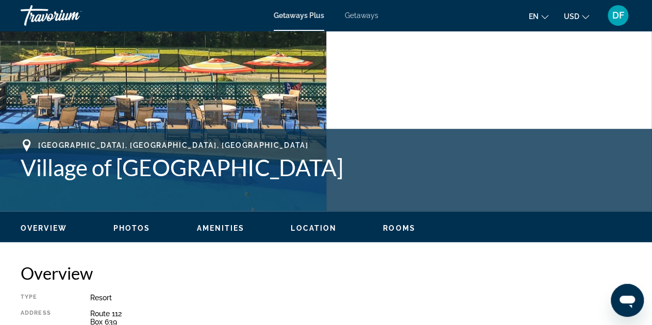
scroll to position [0, 0]
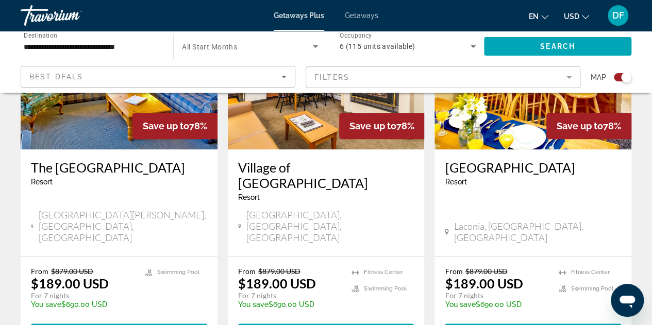
scroll to position [309, 0]
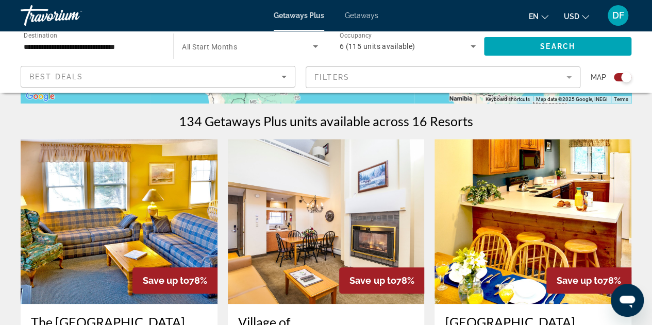
click at [533, 201] on img "Main content" at bounding box center [533, 221] width 197 height 165
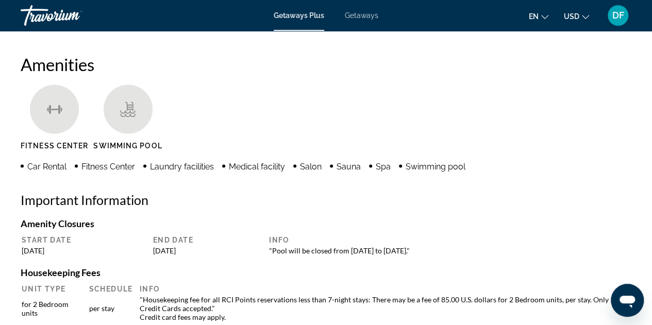
scroll to position [1083, 0]
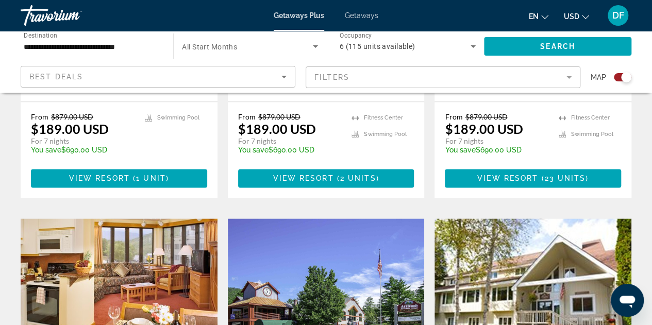
scroll to position [774, 0]
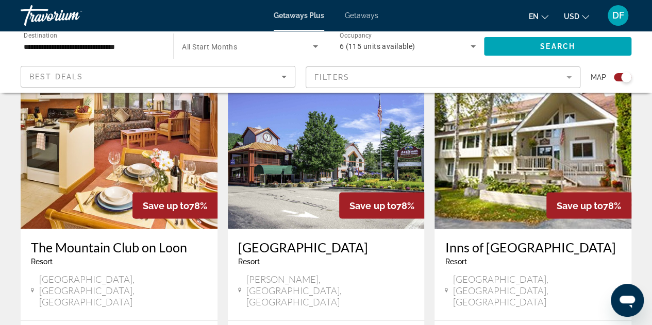
click at [311, 165] on img "Main content" at bounding box center [326, 146] width 197 height 165
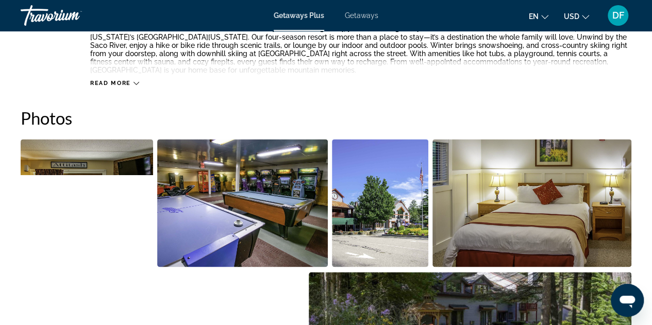
scroll to position [464, 0]
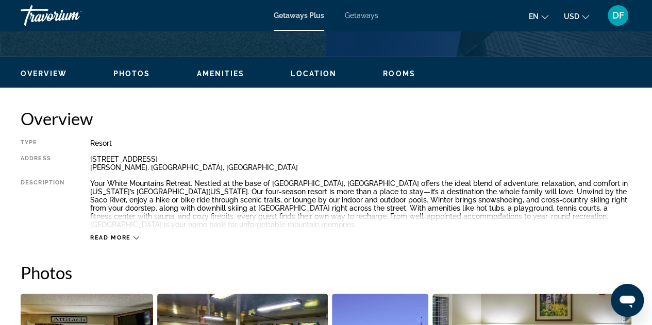
click at [137, 239] on icon "Main content" at bounding box center [137, 238] width 6 height 6
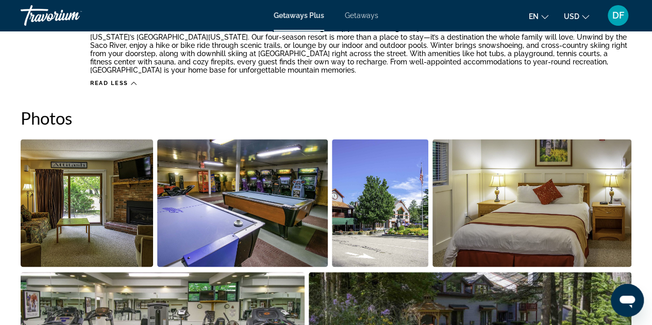
scroll to position [774, 0]
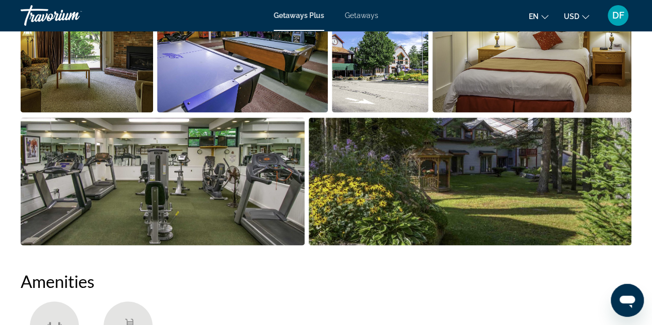
click at [393, 201] on img "Open full-screen image slider" at bounding box center [470, 182] width 323 height 128
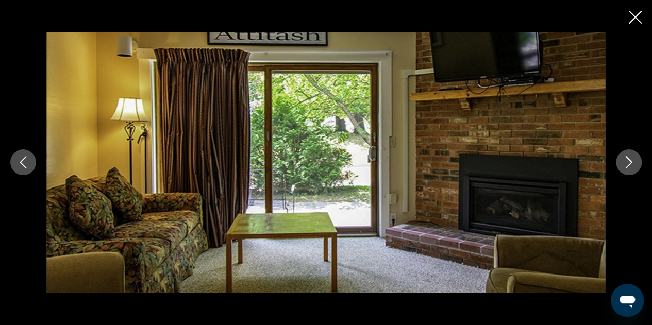
click at [633, 15] on icon "Close slideshow" at bounding box center [635, 17] width 13 height 13
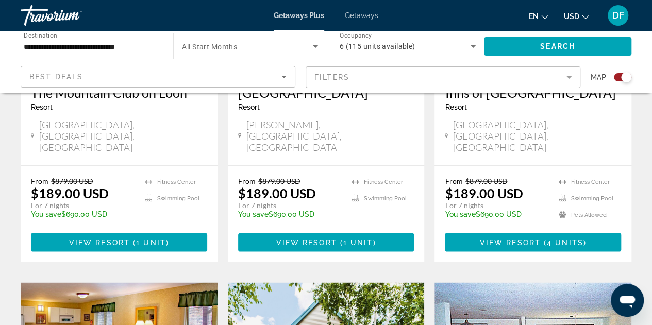
scroll to position [774, 0]
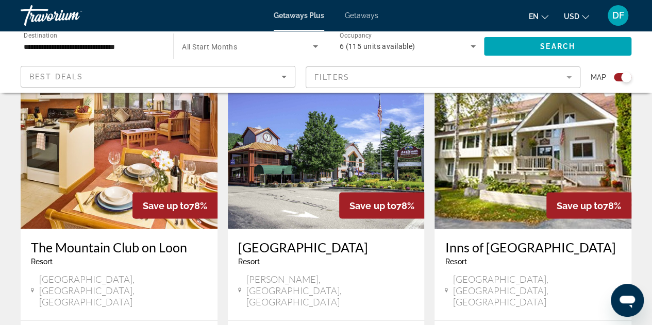
click at [514, 173] on img "Main content" at bounding box center [533, 146] width 197 height 165
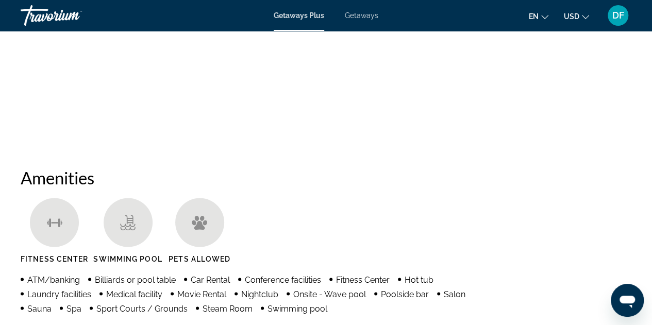
scroll to position [599, 0]
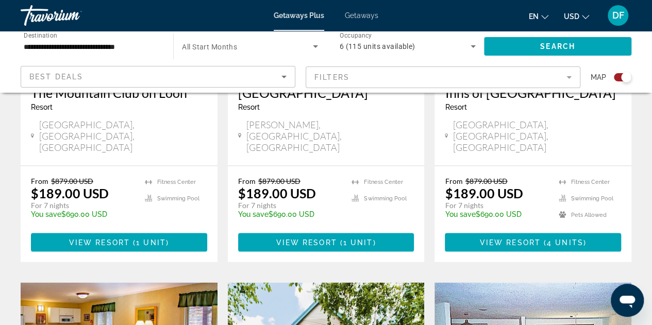
scroll to position [1083, 0]
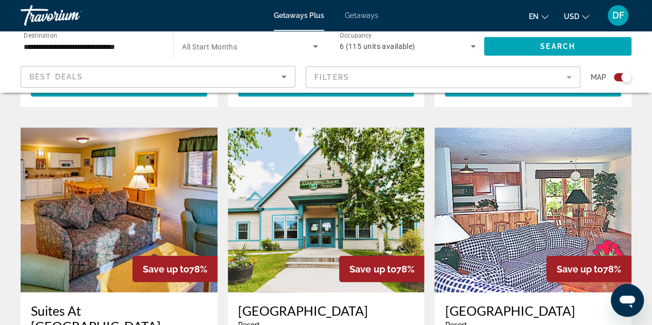
click at [95, 222] on img "Main content" at bounding box center [119, 210] width 197 height 165
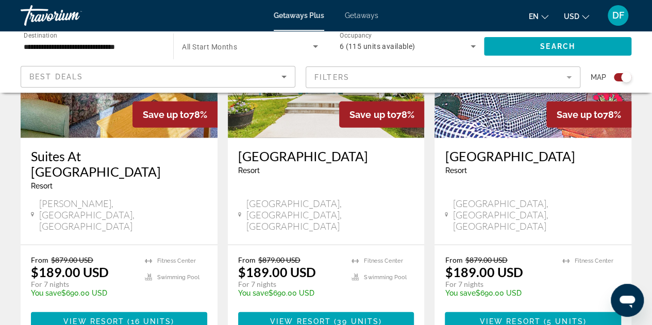
scroll to position [1083, 0]
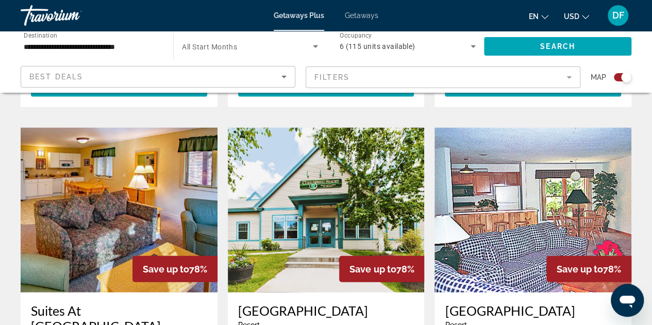
click at [318, 192] on img "Main content" at bounding box center [326, 210] width 197 height 165
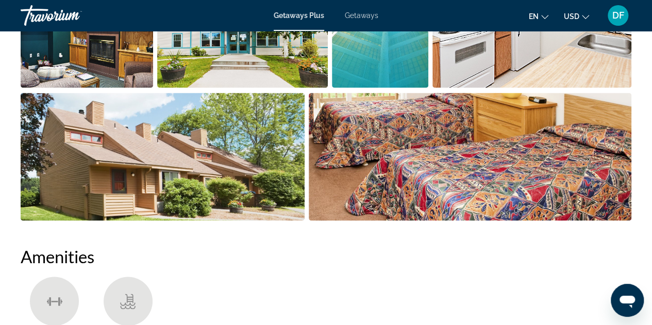
scroll to position [619, 0]
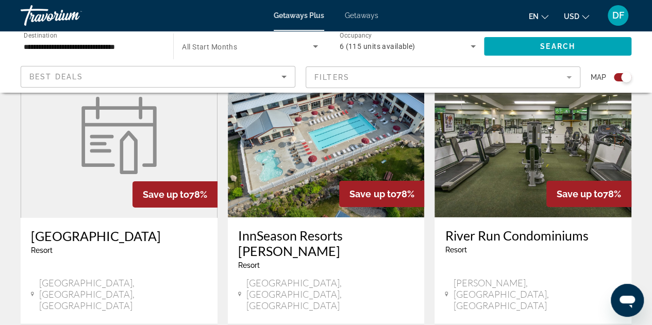
scroll to position [1393, 0]
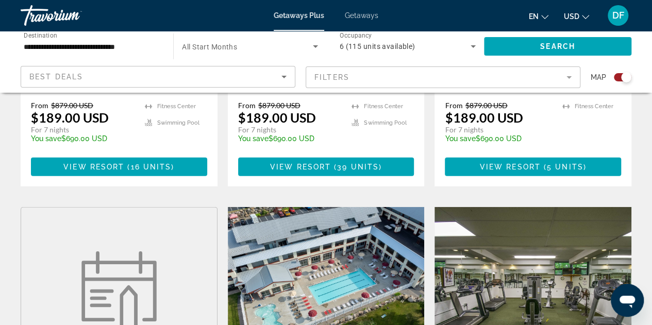
click at [329, 223] on img "Main content" at bounding box center [326, 289] width 197 height 165
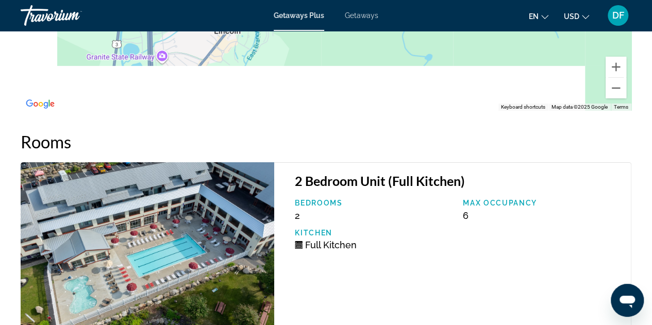
scroll to position [1995, 0]
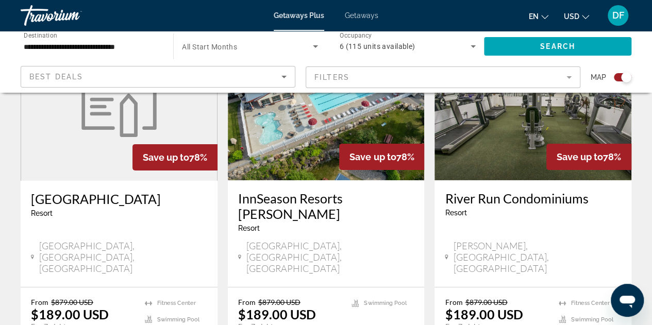
scroll to position [1739, 0]
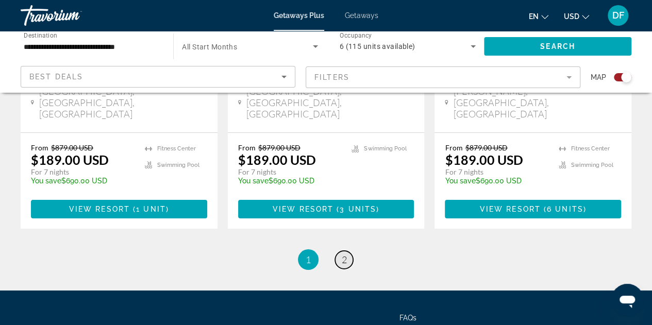
click at [346, 254] on span "2" at bounding box center [344, 259] width 5 height 11
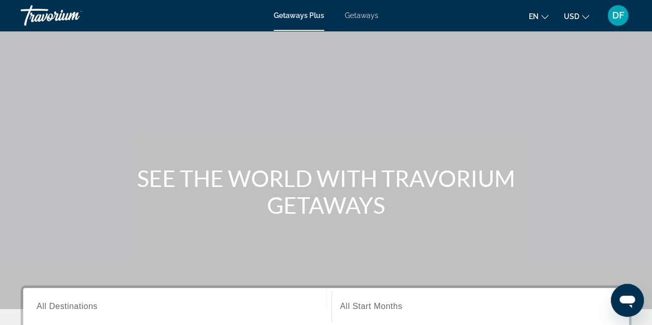
scroll to position [155, 0]
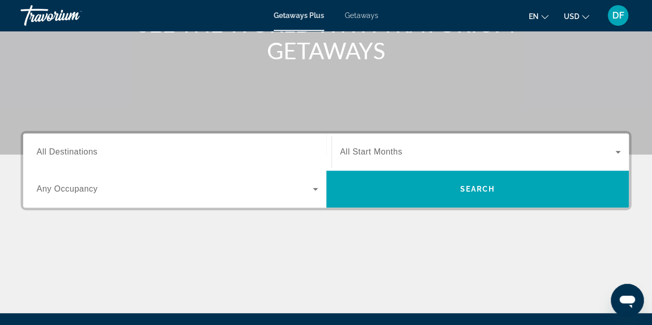
click at [54, 151] on span "All Destinations" at bounding box center [67, 152] width 61 height 9
click at [54, 151] on input "Destination All Destinations" at bounding box center [178, 152] width 282 height 12
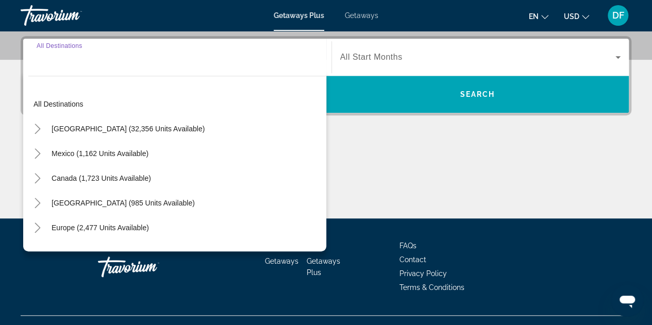
scroll to position [252, 0]
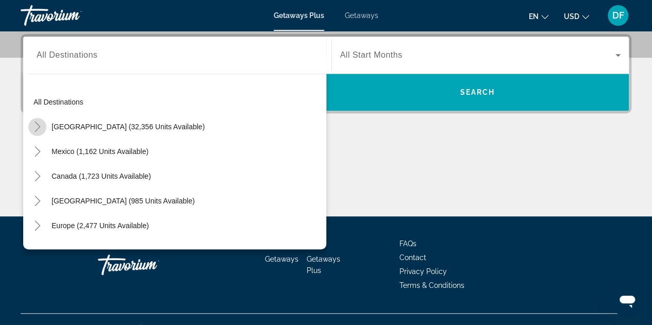
click at [39, 125] on icon "Toggle United States (32,356 units available)" at bounding box center [38, 127] width 6 height 10
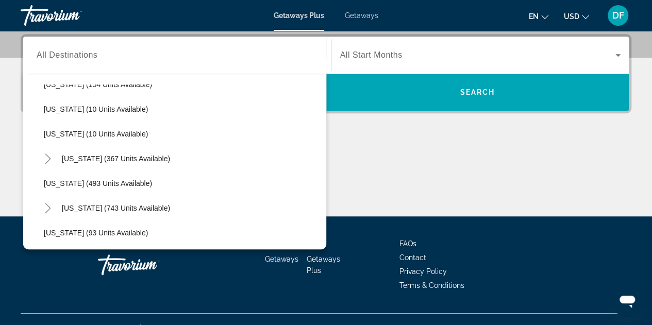
scroll to position [185, 0]
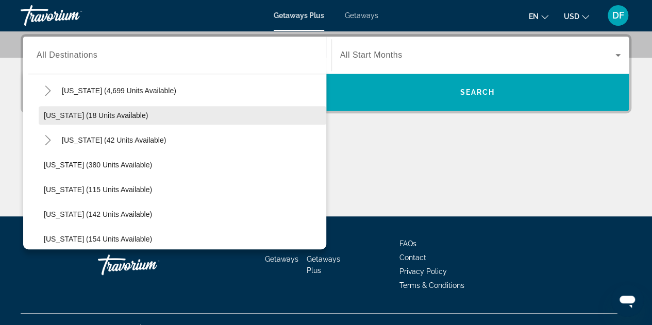
click at [87, 117] on span "[US_STATE] (18 units available)" at bounding box center [96, 115] width 104 height 8
type input "**********"
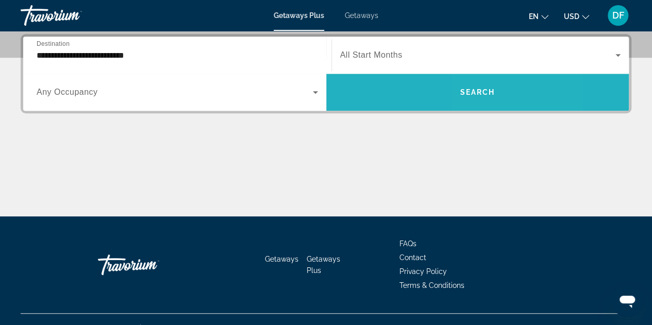
click at [476, 92] on span "Search" at bounding box center [477, 92] width 35 height 8
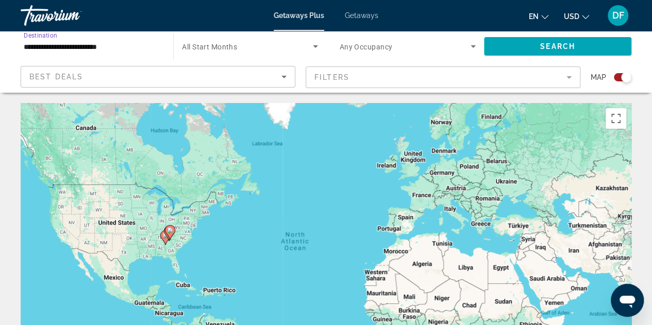
click at [116, 49] on input "**********" at bounding box center [92, 47] width 136 height 12
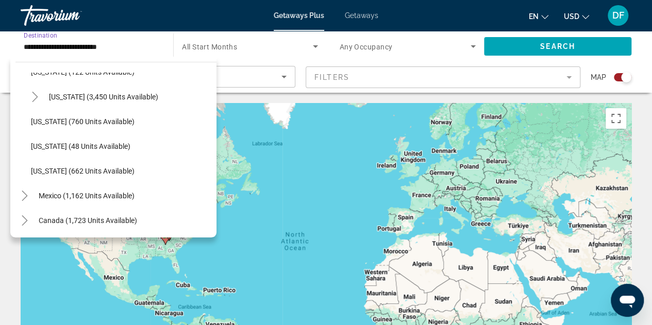
scroll to position [755, 0]
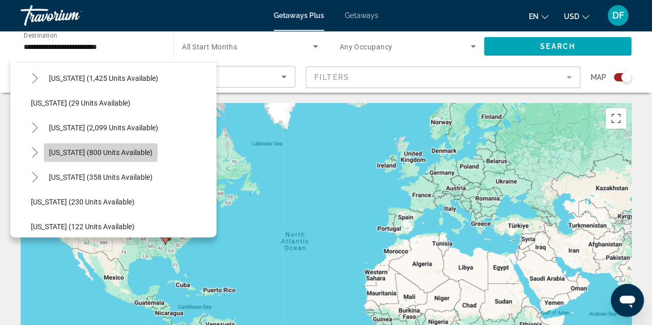
click at [88, 150] on span "[US_STATE] (800 units available)" at bounding box center [101, 153] width 104 height 8
type input "**********"
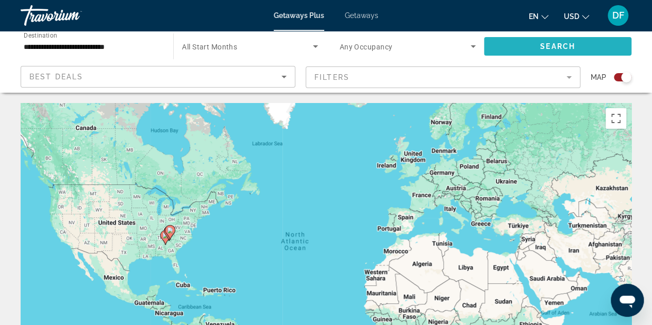
click at [571, 47] on span "Search" at bounding box center [558, 46] width 35 height 8
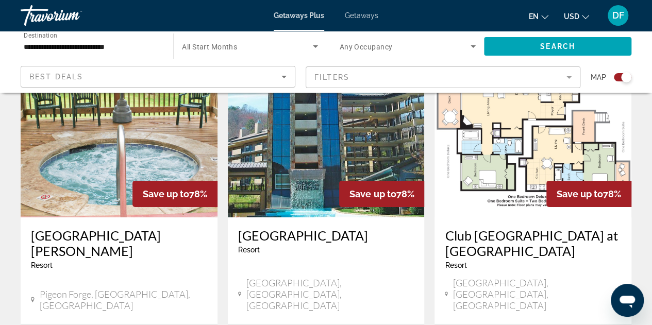
scroll to position [1702, 0]
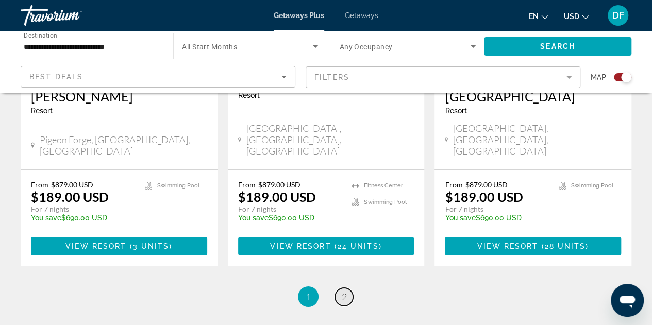
click at [342, 291] on span "2" at bounding box center [344, 296] width 5 height 11
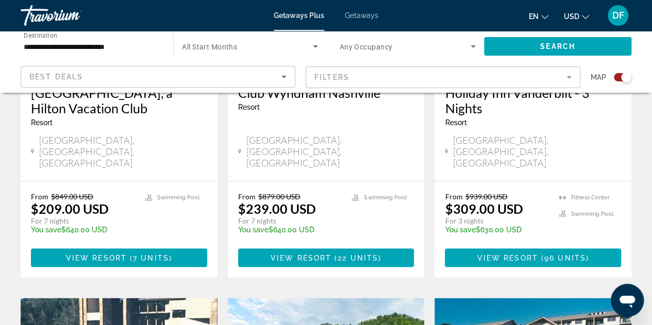
scroll to position [774, 0]
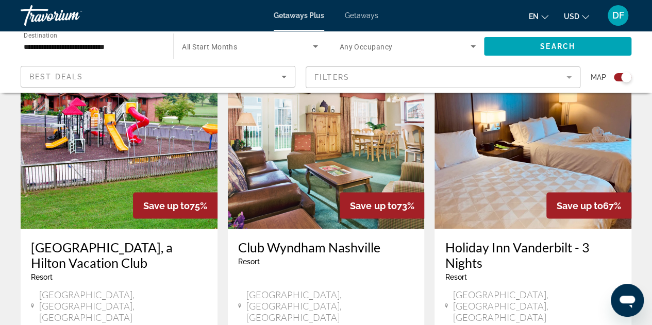
click at [517, 165] on img "Main content" at bounding box center [533, 146] width 197 height 165
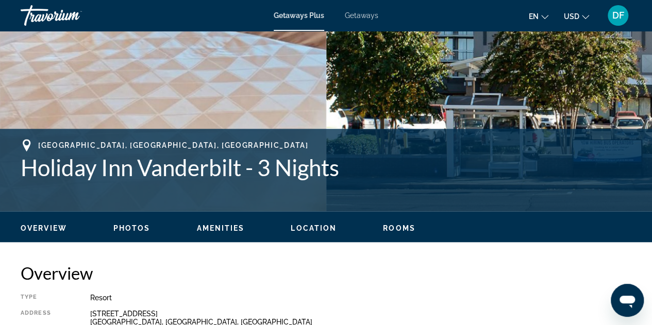
scroll to position [464, 0]
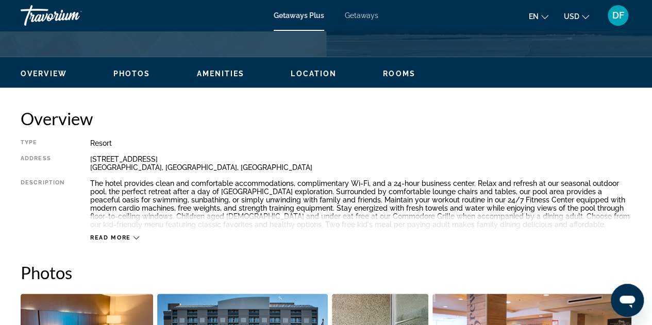
click at [135, 239] on icon "Main content" at bounding box center [137, 238] width 6 height 6
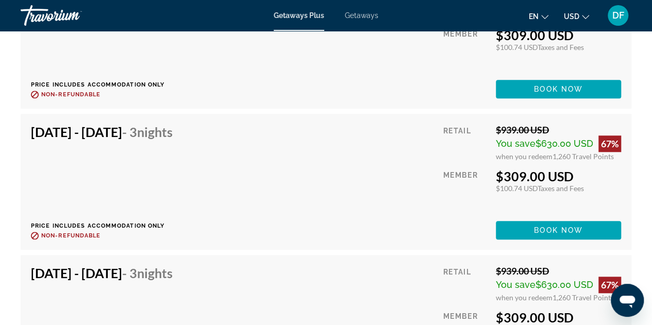
scroll to position [2476, 0]
